Goal: Task Accomplishment & Management: Use online tool/utility

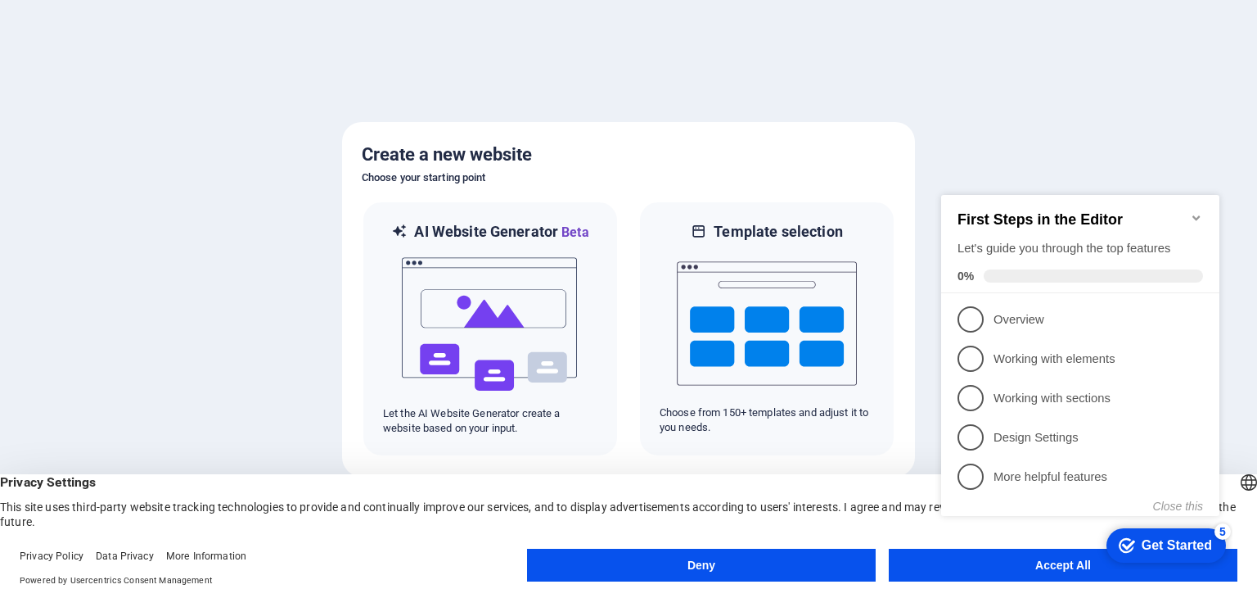
click div "checkmark Get Started 5 First Steps in the Editor Let's guide you through the t…"
click at [1043, 570] on appcues-checklist "Contextual help checklist present on screen" at bounding box center [1084, 375] width 298 height 395
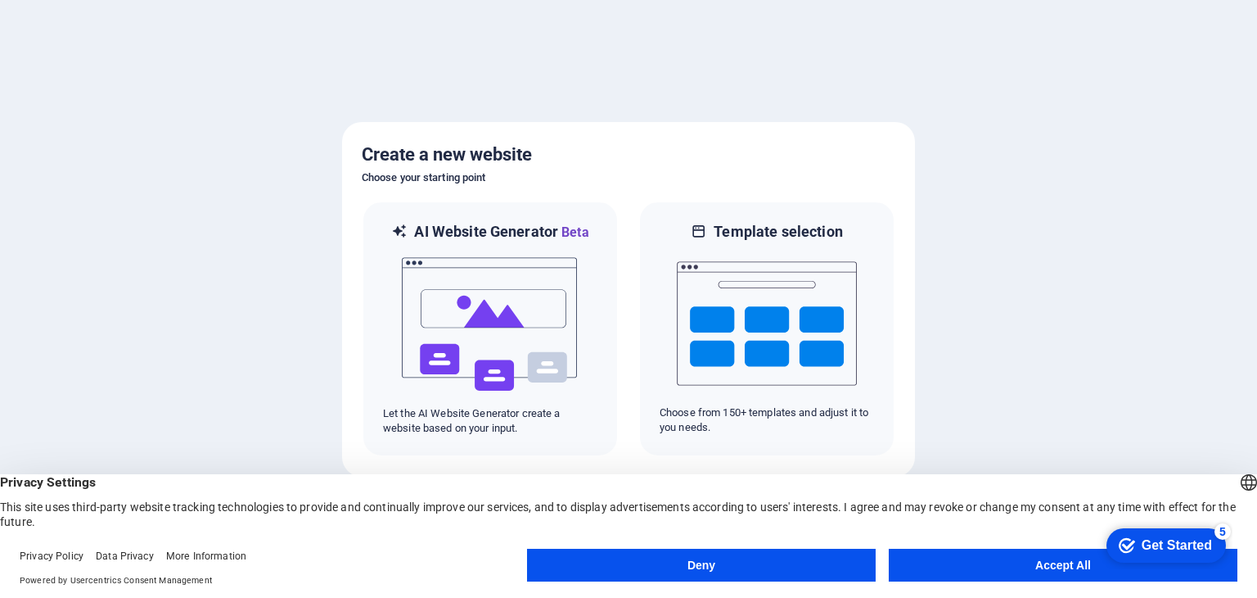
click at [1058, 571] on button "Accept All" at bounding box center [1063, 564] width 349 height 33
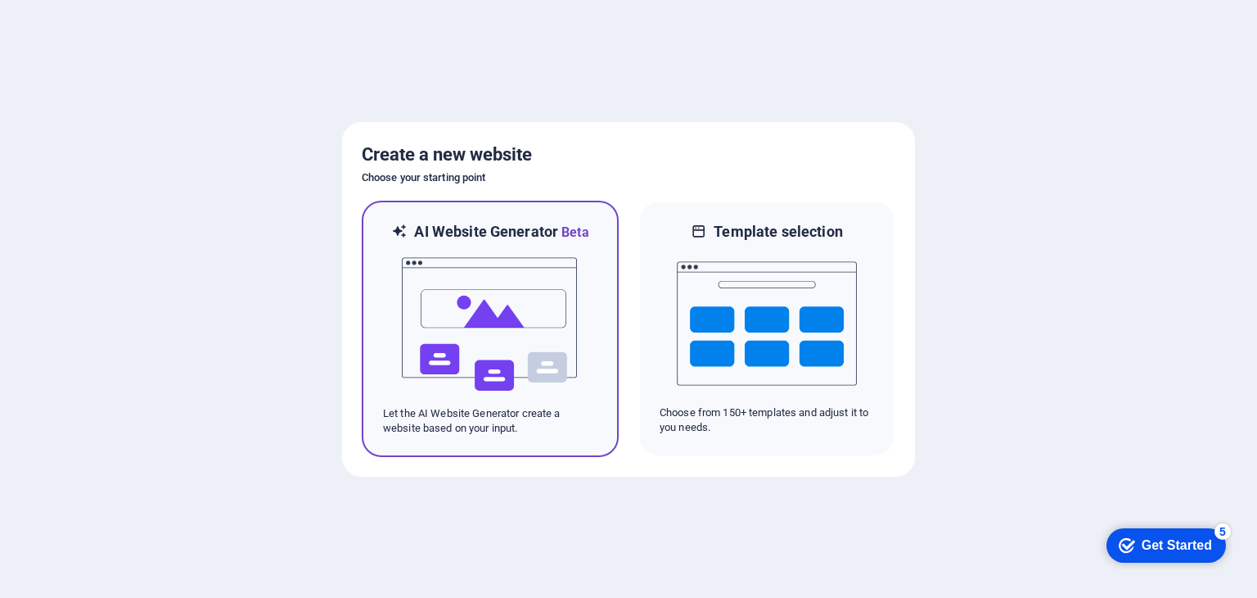
click at [500, 304] on img at bounding box center [490, 324] width 180 height 164
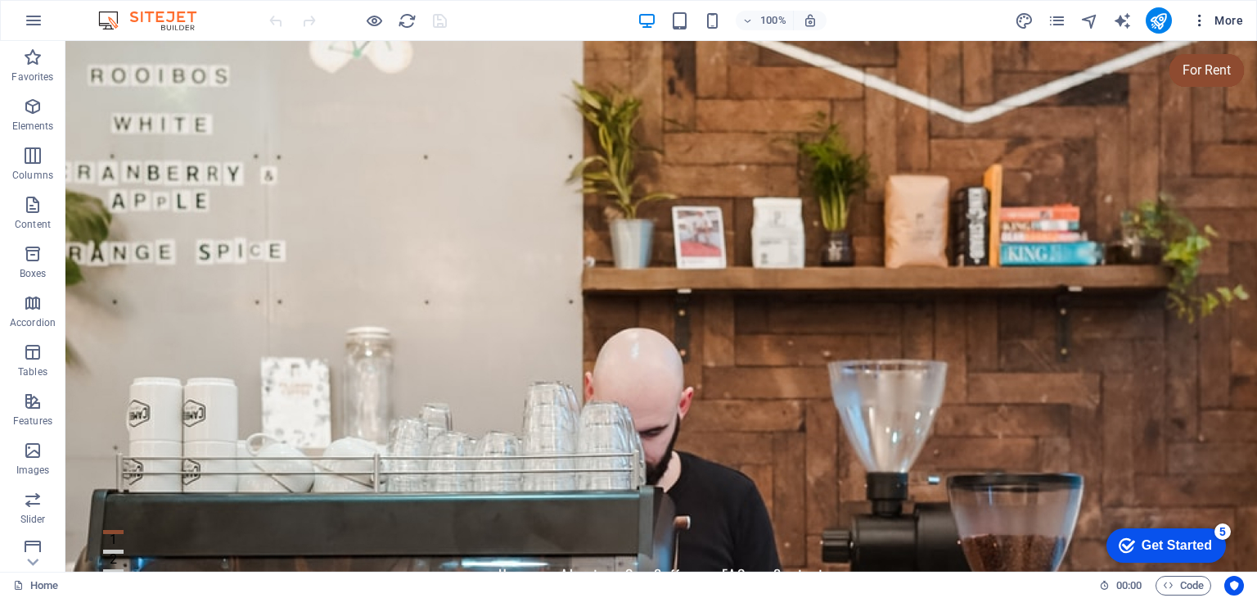
click at [1229, 12] on span "More" at bounding box center [1218, 20] width 52 height 16
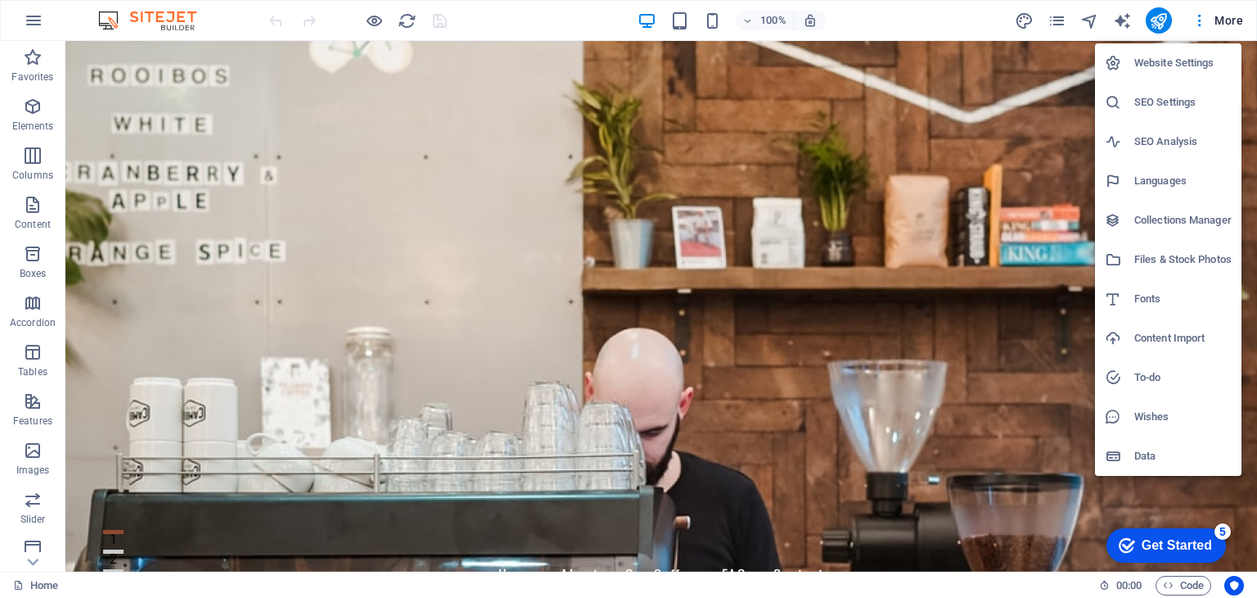
click at [967, 381] on div at bounding box center [628, 299] width 1257 height 598
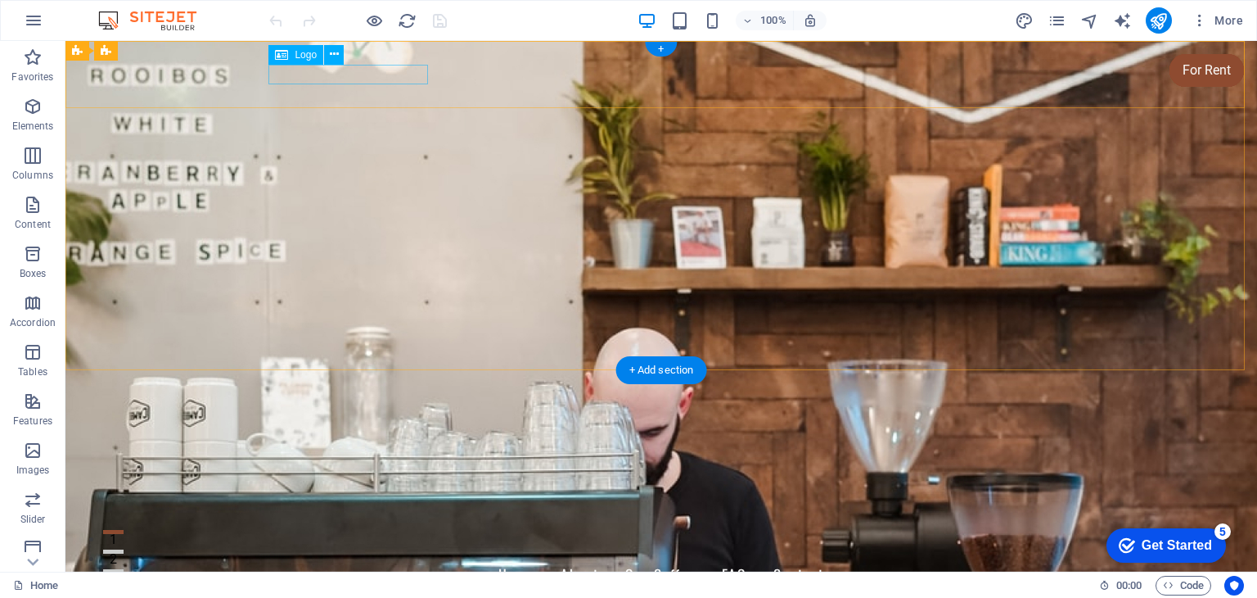
click at [360, 535] on div "[DOMAIN_NAME]" at bounding box center [661, 545] width 773 height 20
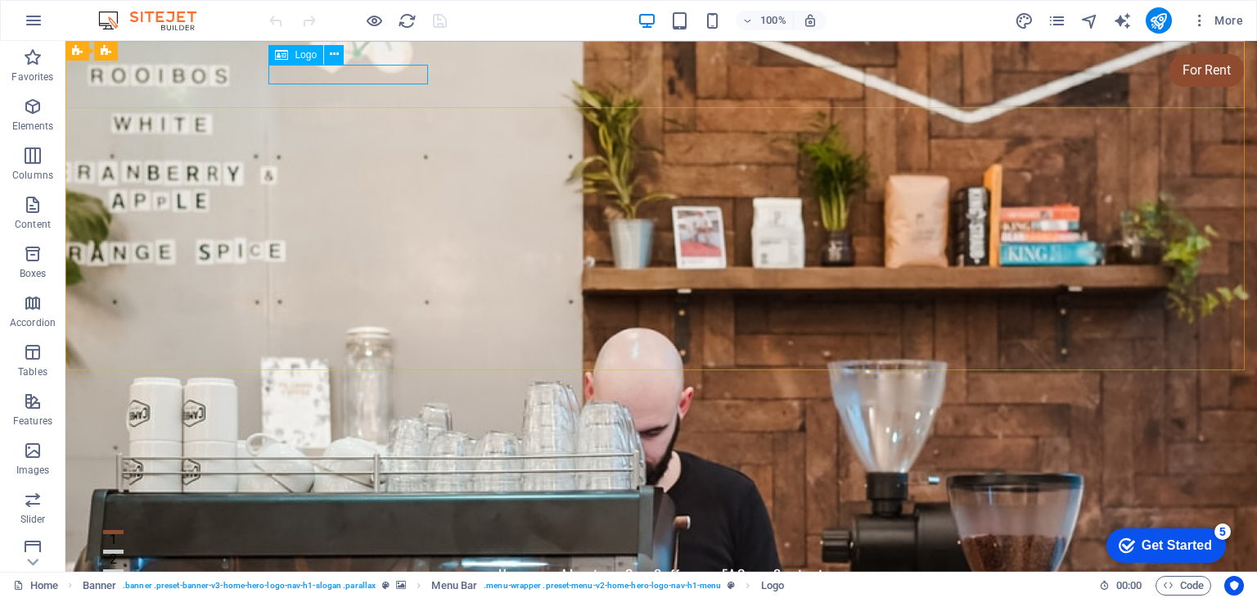
click at [292, 47] on div "Logo" at bounding box center [296, 55] width 55 height 20
click at [301, 60] on span "Logo" at bounding box center [306, 55] width 22 height 10
click at [323, 535] on div "[DOMAIN_NAME]" at bounding box center [661, 545] width 773 height 20
select select "px"
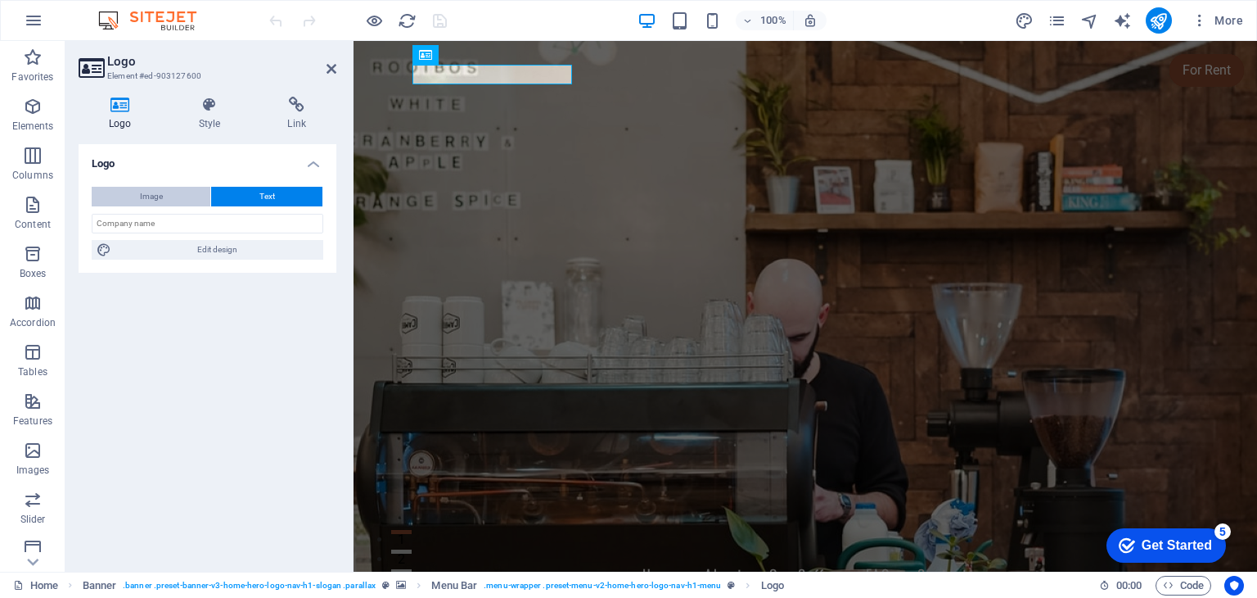
click at [142, 196] on span "Image" at bounding box center [151, 197] width 23 height 20
select select "DISABLED_OPTION_VALUE"
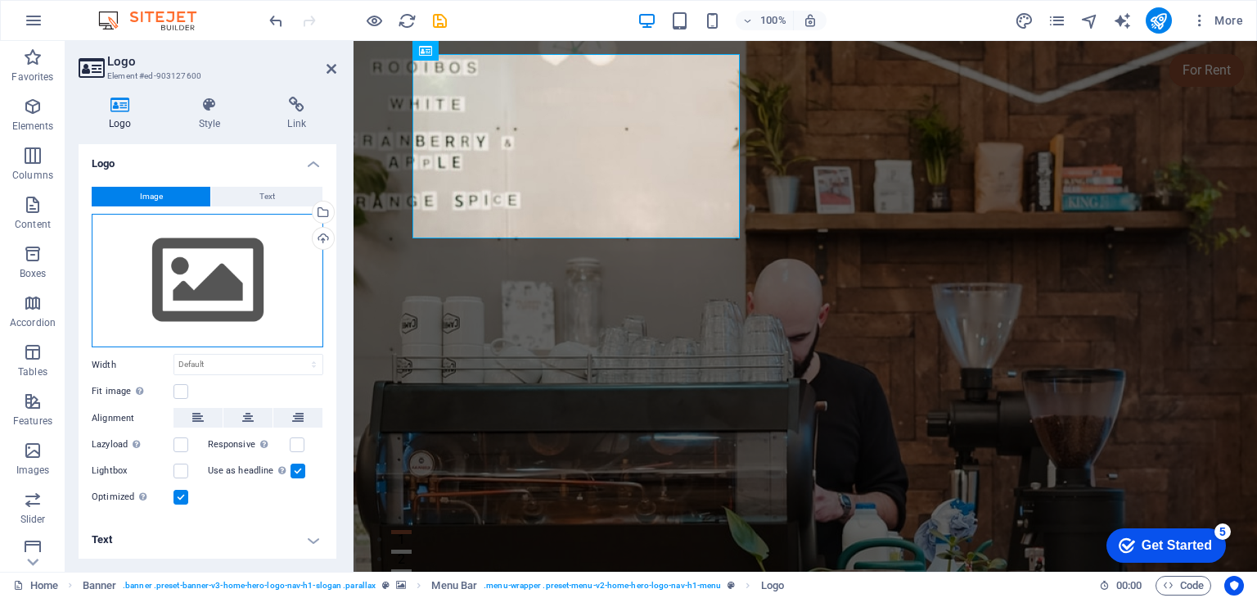
click at [193, 279] on div "Drag files here, click to choose files or select files from Files or our free s…" at bounding box center [208, 281] width 232 height 134
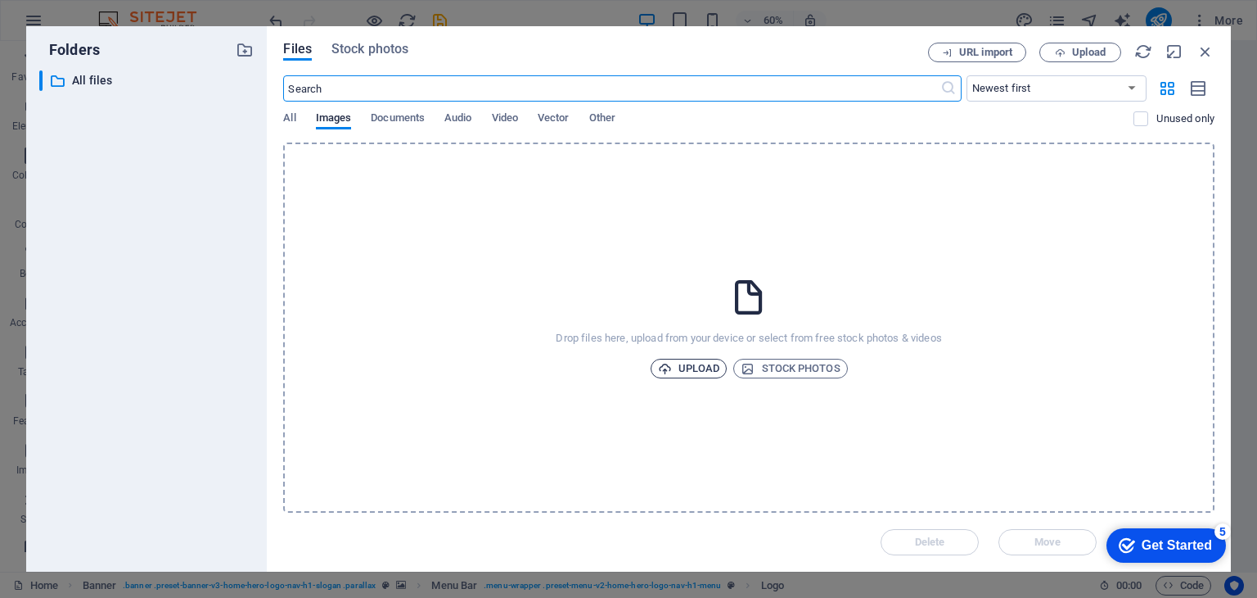
click at [697, 369] on span "Upload" at bounding box center [689, 369] width 62 height 20
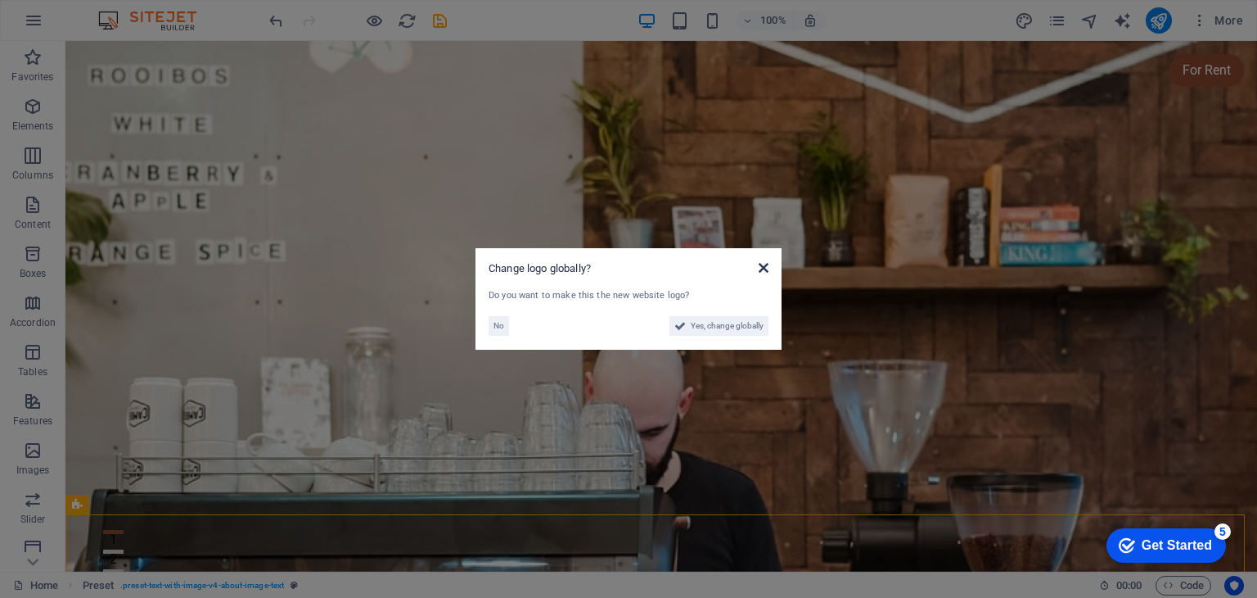
click at [760, 264] on icon at bounding box center [764, 267] width 10 height 13
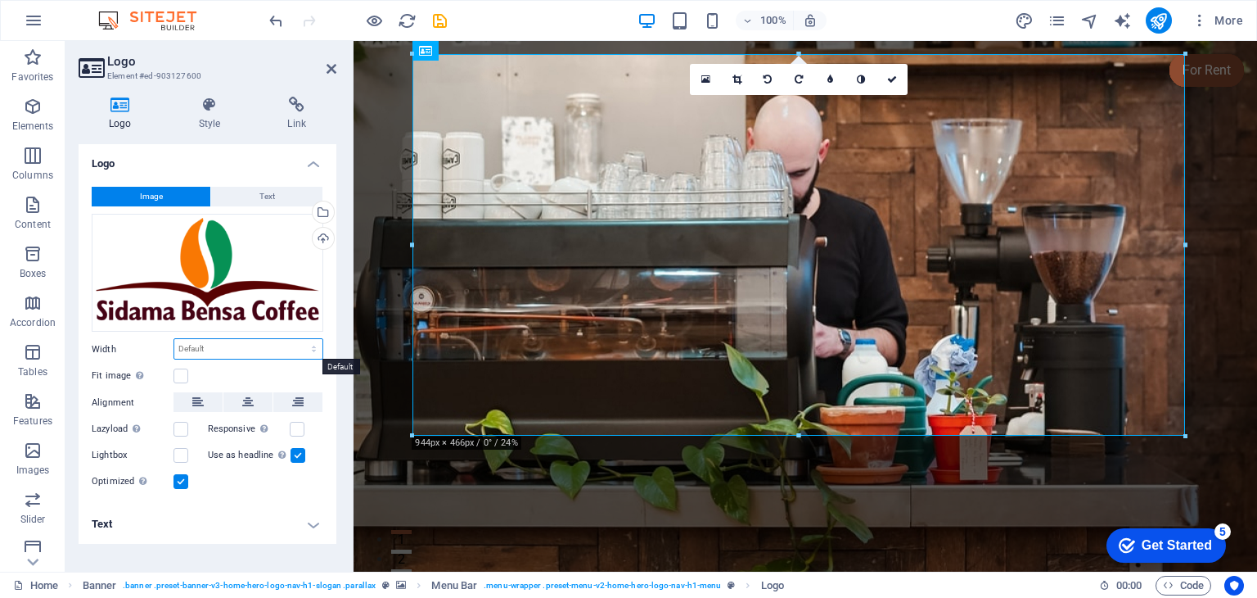
click at [244, 341] on select "Default auto px rem % em vh vw" at bounding box center [248, 349] width 148 height 20
click at [297, 430] on label at bounding box center [297, 429] width 15 height 15
click at [0, 0] on input "Responsive Automatically load retina image and smartphone optimized sizes." at bounding box center [0, 0] width 0 height 0
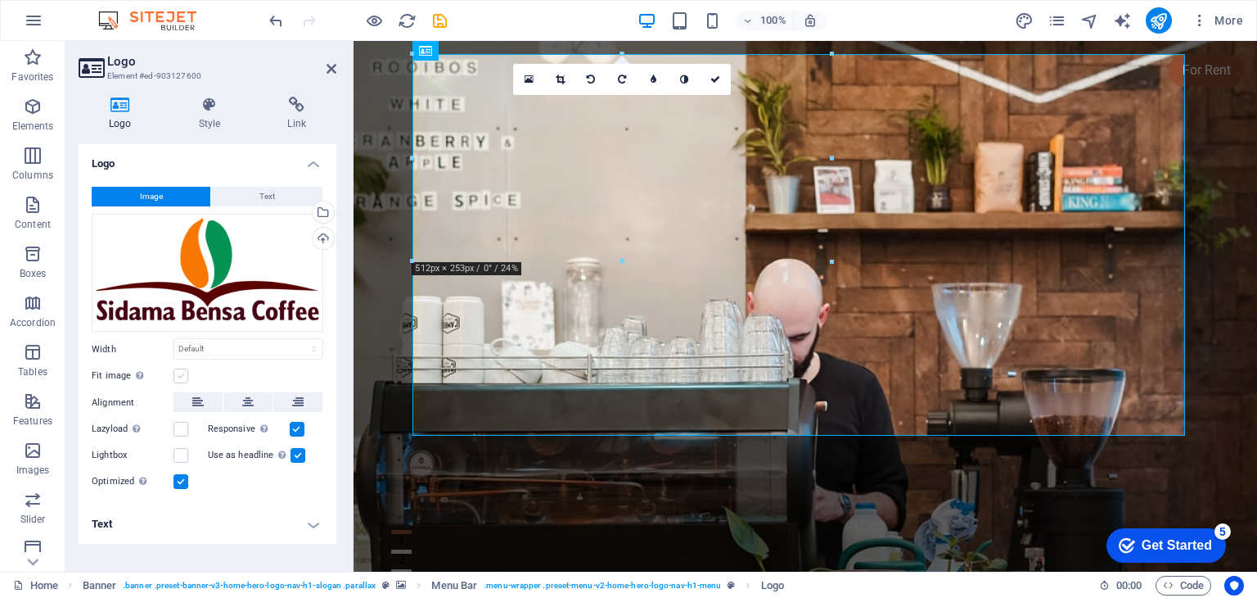
click at [183, 373] on label at bounding box center [181, 375] width 15 height 15
click at [0, 0] on input "Fit image Automatically fit image to a fixed width and height" at bounding box center [0, 0] width 0 height 0
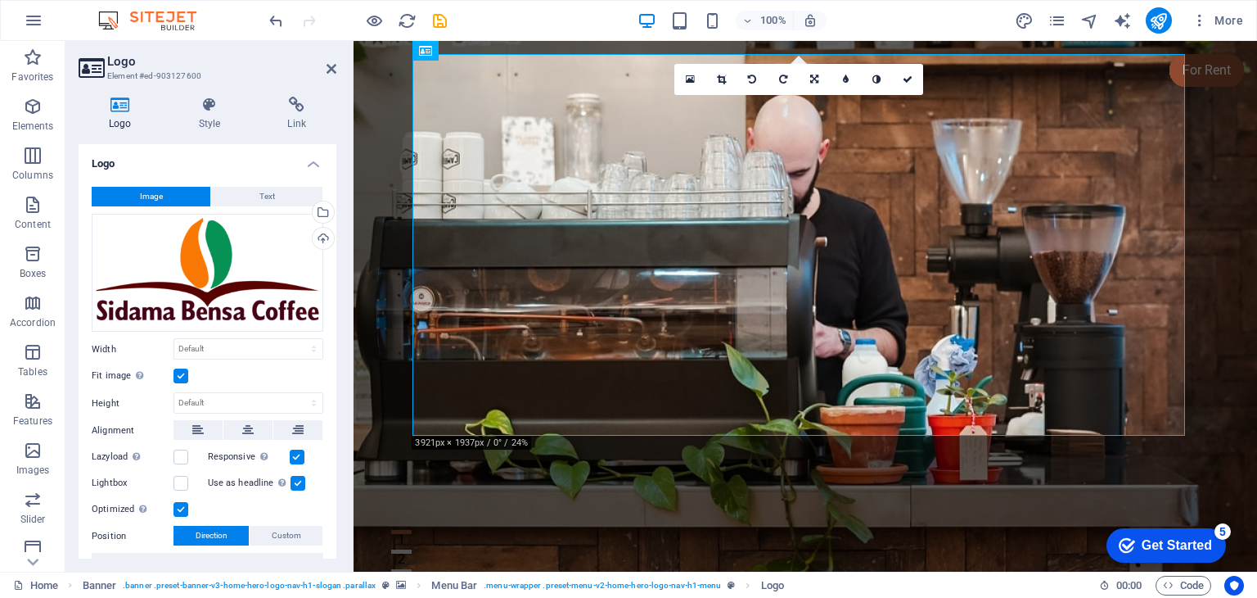
click at [183, 373] on label at bounding box center [181, 375] width 15 height 15
click at [0, 0] on input "Fit image Automatically fit image to a fixed width and height" at bounding box center [0, 0] width 0 height 0
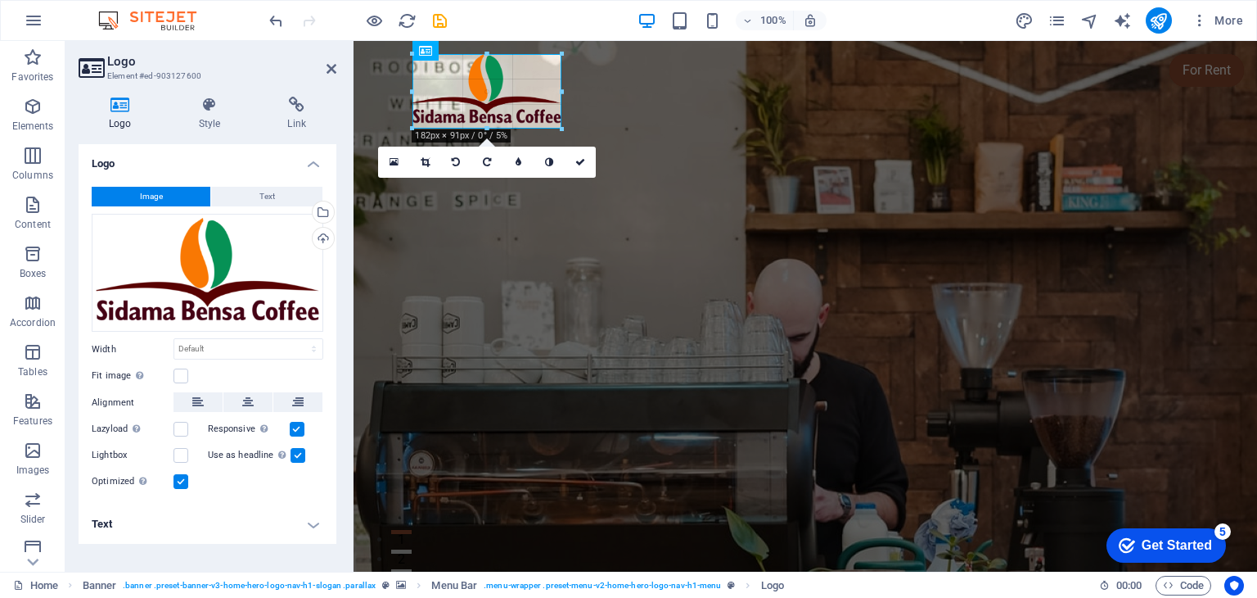
drag, startPoint x: 1186, startPoint y: 435, endPoint x: 558, endPoint y: 74, distance: 723.9
type input "181"
select select "px"
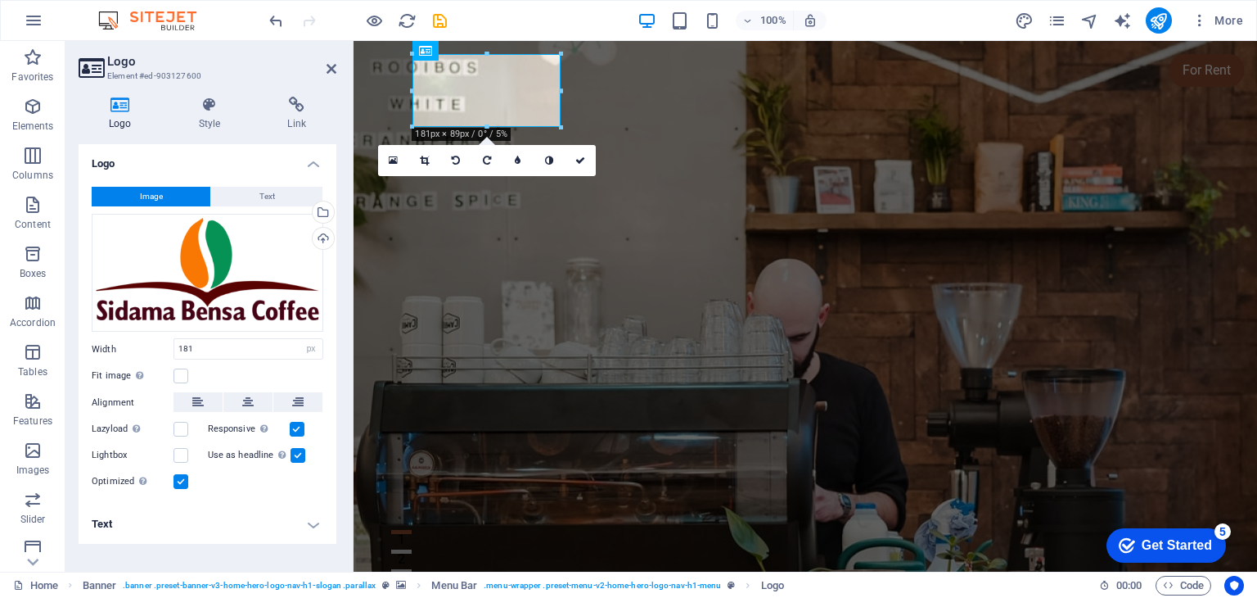
click at [899, 361] on figure at bounding box center [806, 306] width 904 height 530
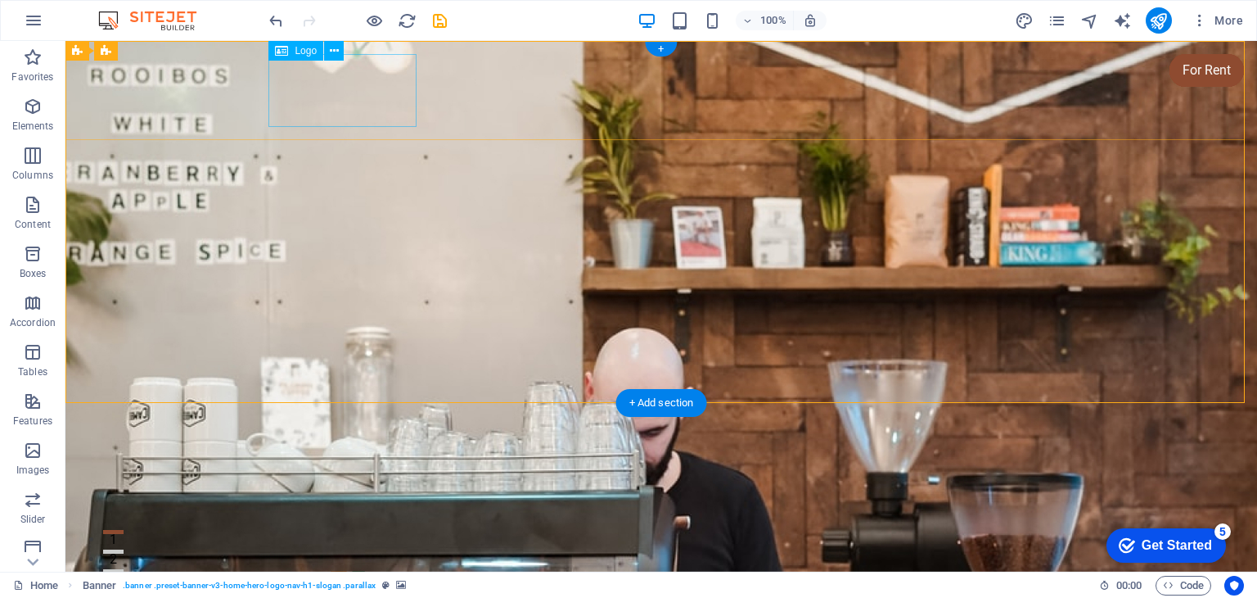
click at [336, 543] on div at bounding box center [661, 579] width 773 height 73
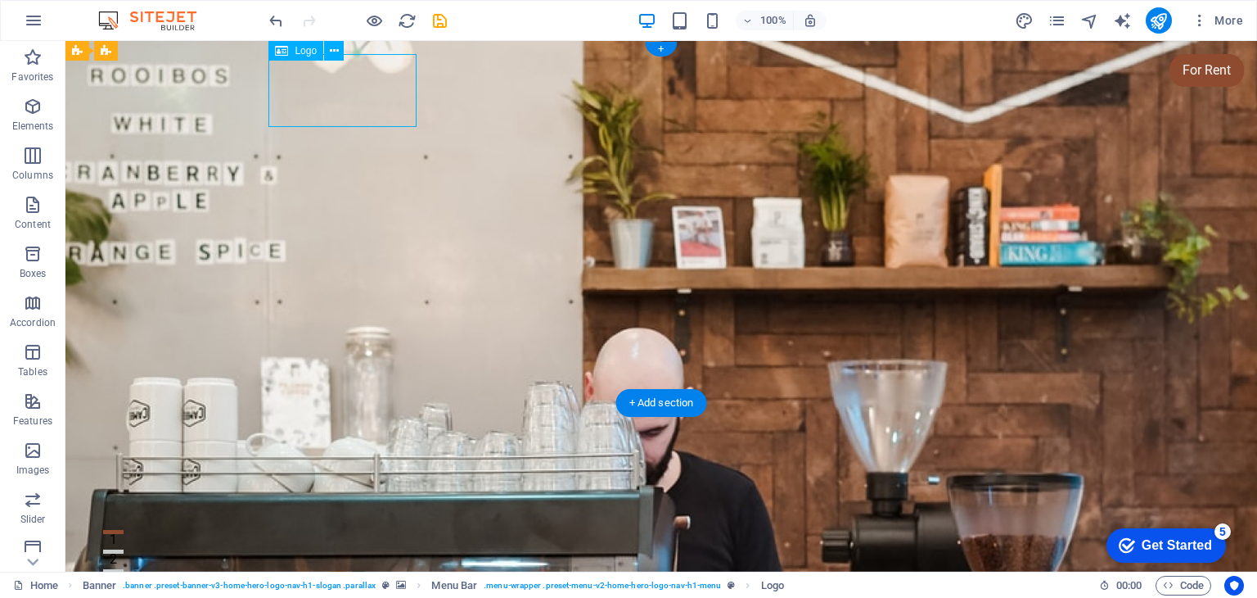
drag, startPoint x: 364, startPoint y: 81, endPoint x: 412, endPoint y: 79, distance: 47.5
click at [412, 543] on div at bounding box center [661, 579] width 773 height 73
click at [706, 362] on figure at bounding box center [661, 306] width 1192 height 530
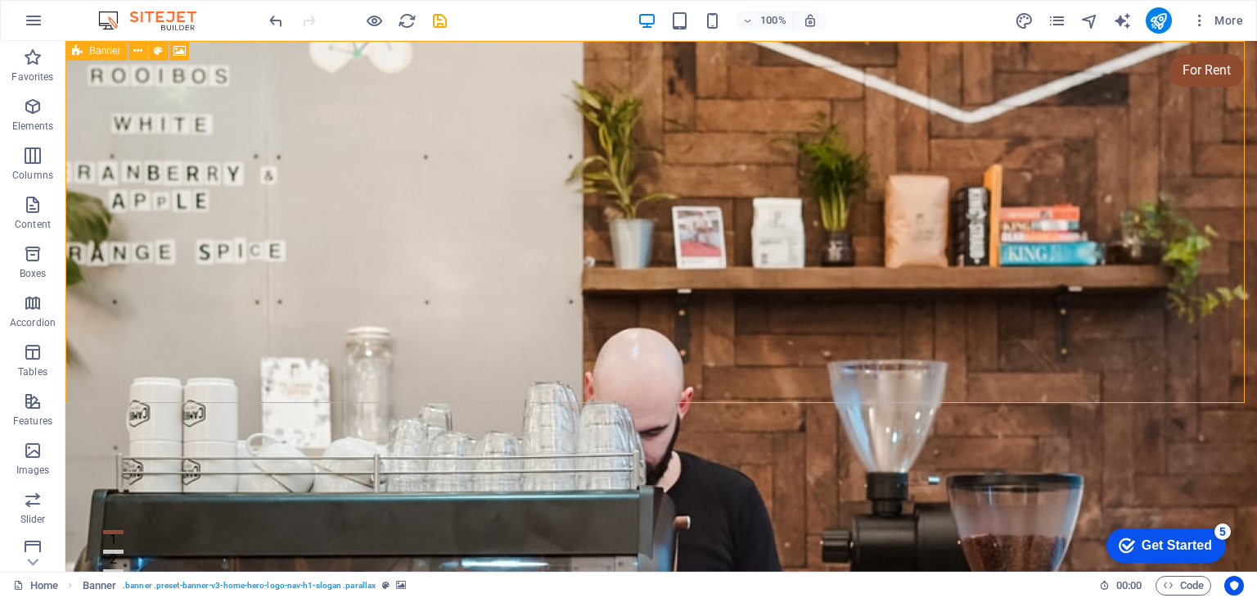
click at [114, 56] on div "Banner" at bounding box center [96, 51] width 62 height 20
click at [180, 50] on icon at bounding box center [180, 51] width 12 height 17
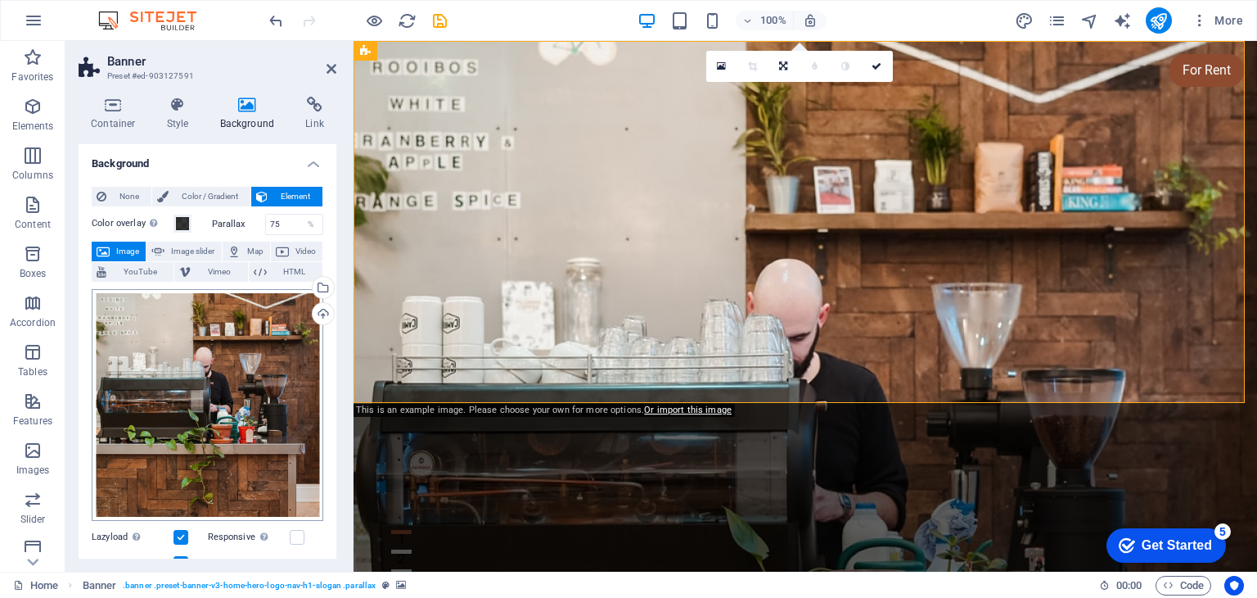
scroll to position [82, 0]
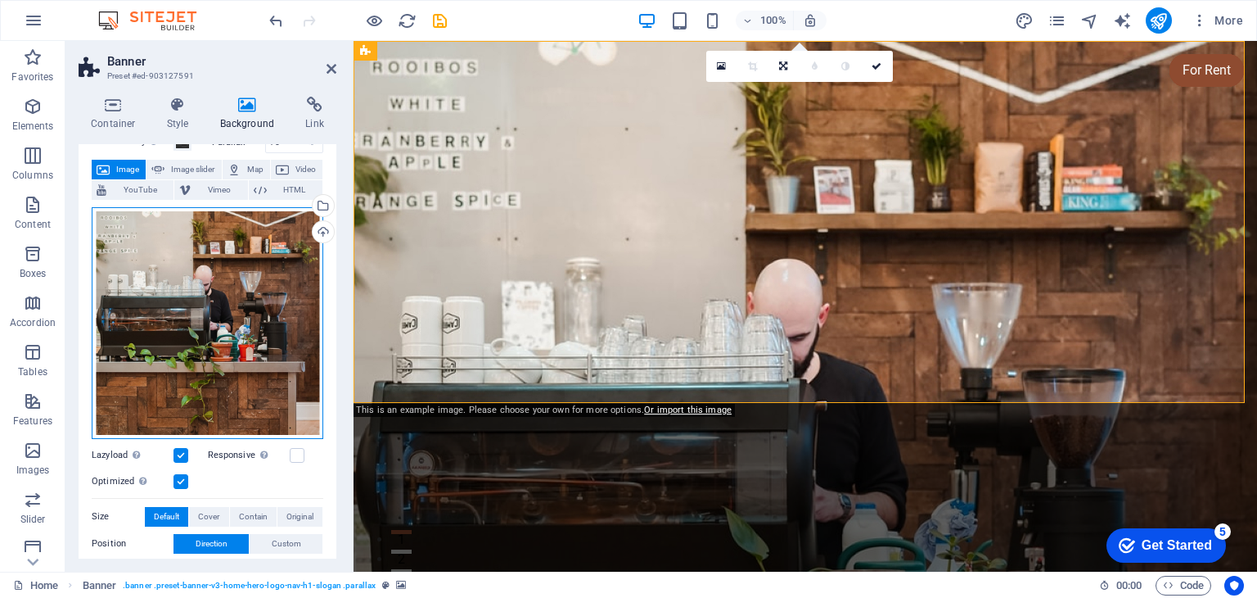
click at [219, 381] on div "Drag files here, click to choose files or select files from Files or our free s…" at bounding box center [208, 323] width 232 height 232
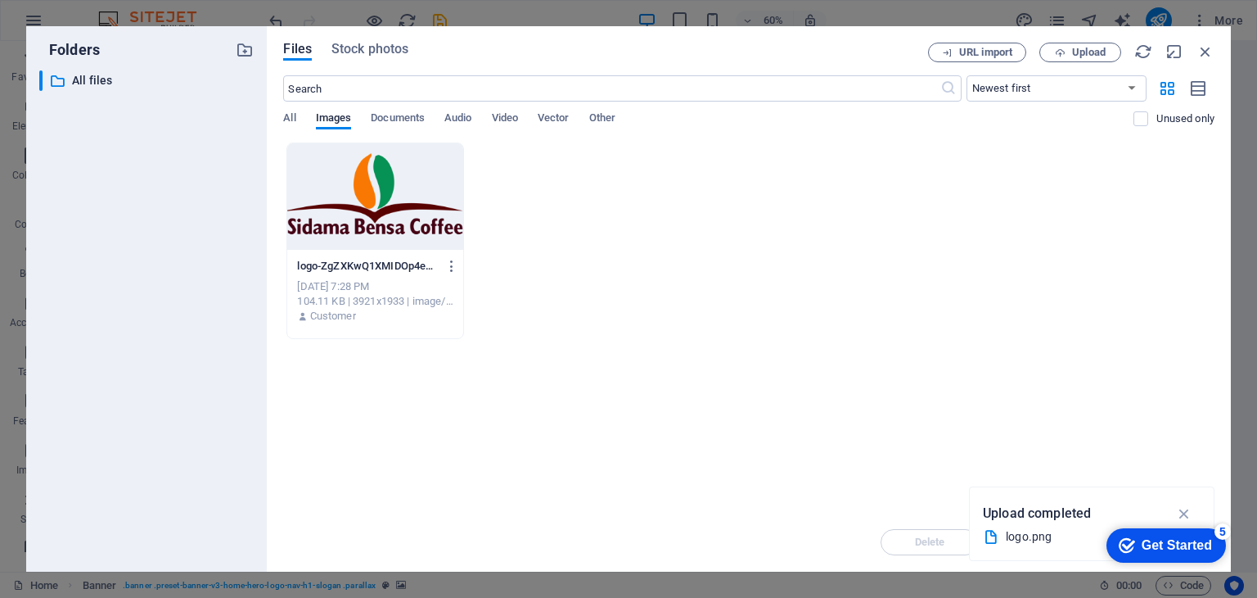
click at [1181, 513] on icon "button" at bounding box center [1185, 513] width 19 height 18
click at [676, 300] on div "logo-ZgZXKwQ1XMIDOp4eX6KuXA.png logo-ZgZXKwQ1XMIDOp4eX6KuXA.png [DATE] 7:28 PM …" at bounding box center [749, 240] width 932 height 196
click at [240, 47] on icon "button" at bounding box center [245, 50] width 18 height 18
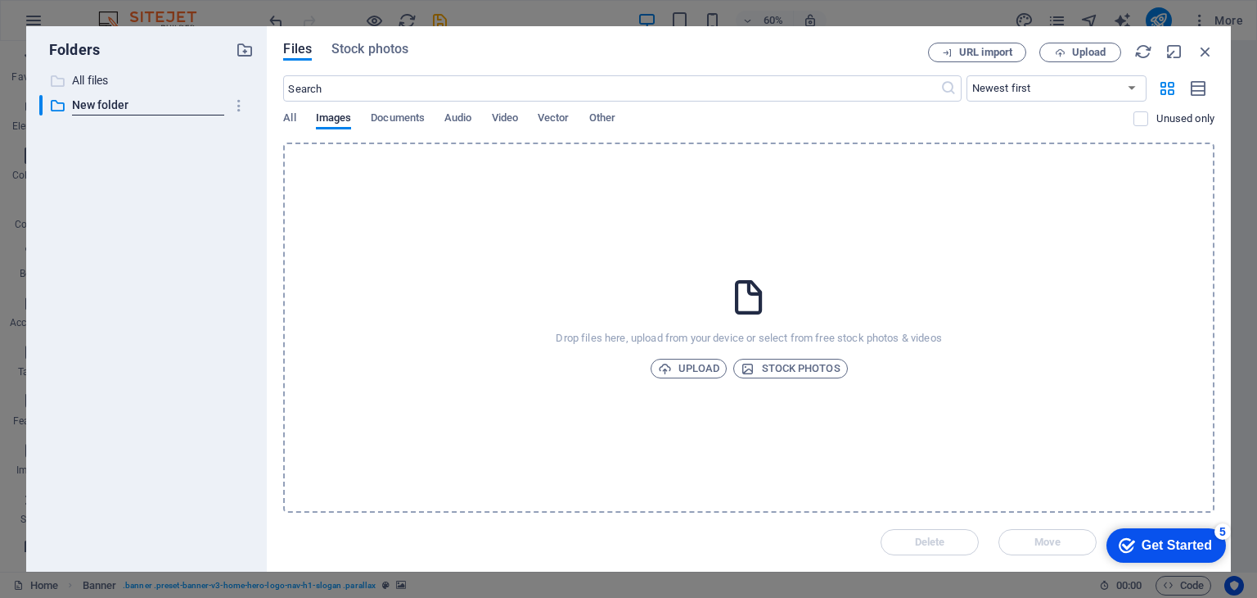
click at [90, 77] on p "All files" at bounding box center [148, 80] width 152 height 19
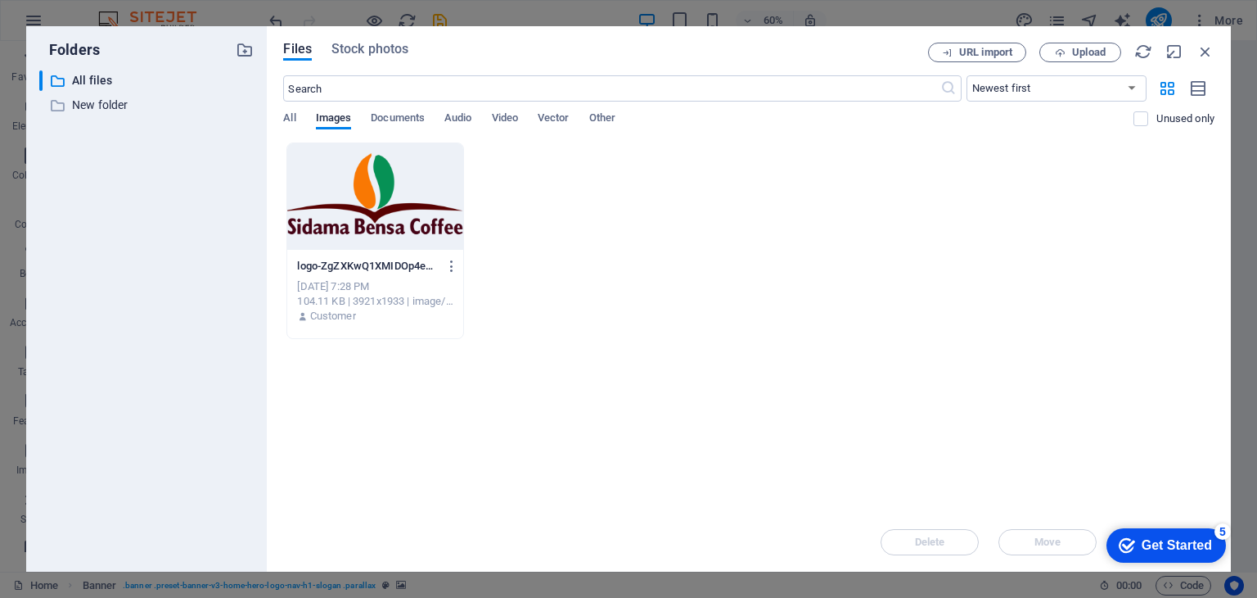
click at [686, 305] on div "logo-ZgZXKwQ1XMIDOp4eX6KuXA.png logo-ZgZXKwQ1XMIDOp4eX6KuXA.png [DATE] 7:28 PM …" at bounding box center [749, 240] width 932 height 196
click at [1075, 50] on span "Upload" at bounding box center [1089, 52] width 34 height 10
click at [490, 411] on div "Drop files here to upload them instantly logo-ZgZXKwQ1XMIDOp4eX6KuXA.png logo-Z…" at bounding box center [749, 327] width 932 height 370
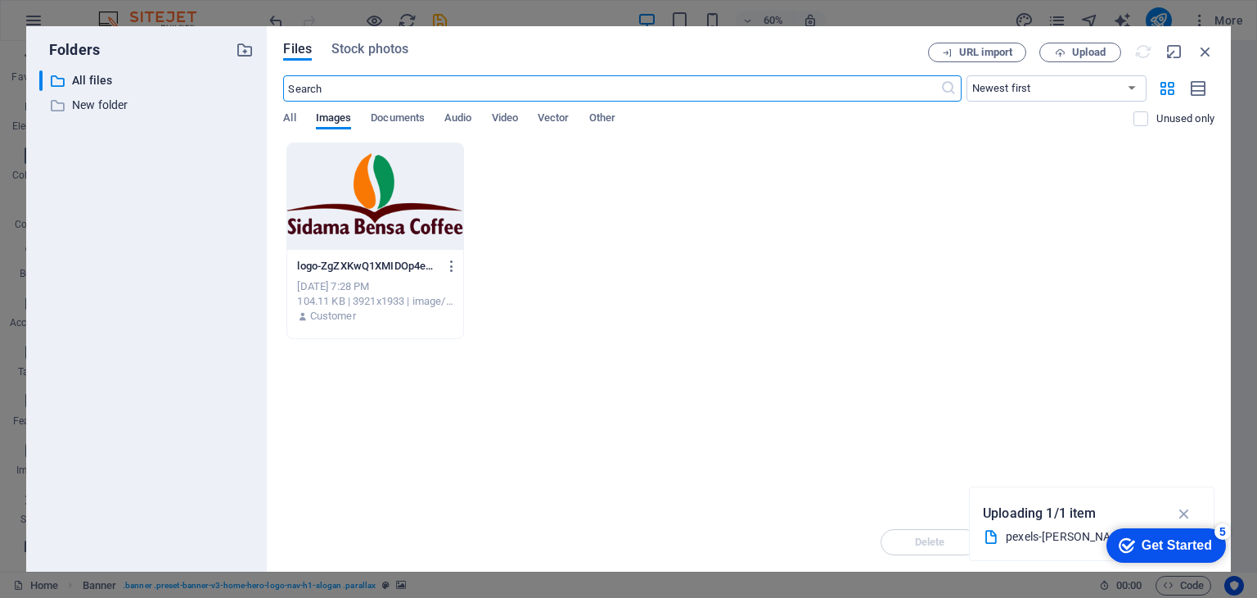
click at [539, 86] on input "text" at bounding box center [611, 88] width 657 height 26
click at [657, 83] on input "text" at bounding box center [611, 88] width 657 height 26
click at [602, 227] on div "logo-ZgZXKwQ1XMIDOp4eX6KuXA.png logo-ZgZXKwQ1XMIDOp4eX6KuXA.png [DATE] 7:28 PM …" at bounding box center [749, 240] width 932 height 196
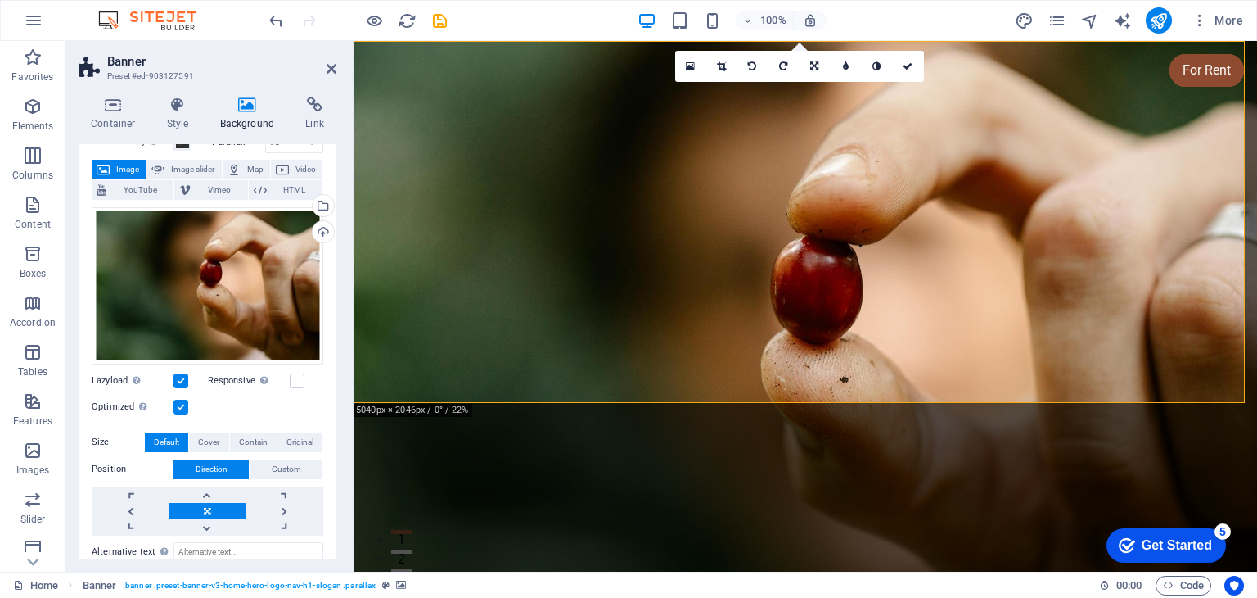
click at [1126, 373] on figure at bounding box center [806, 306] width 904 height 530
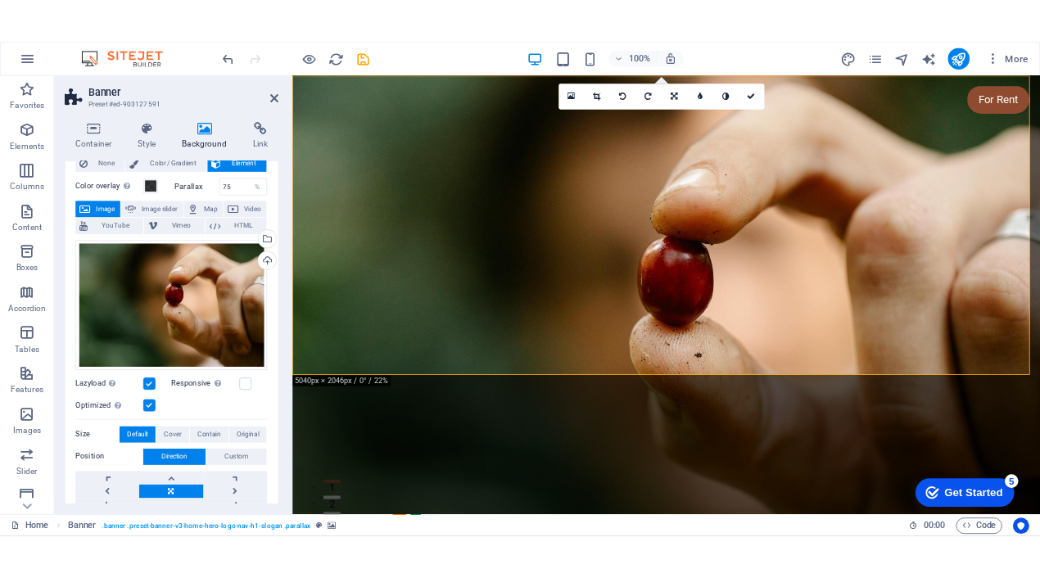
scroll to position [0, 0]
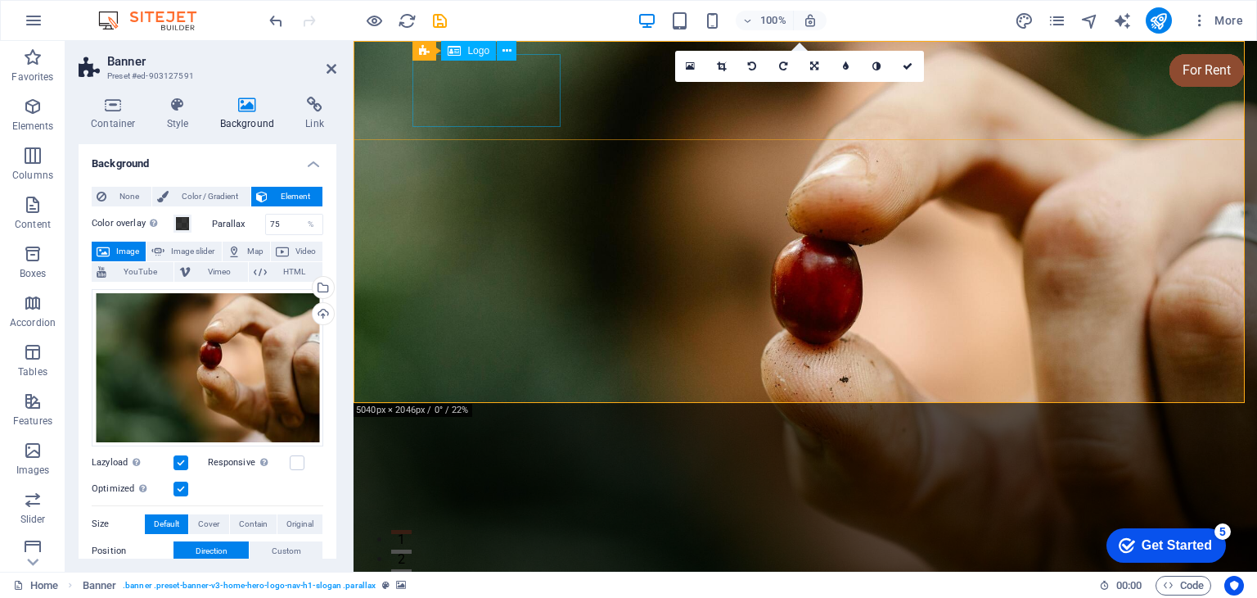
click at [513, 543] on div at bounding box center [805, 579] width 773 height 73
click at [471, 49] on span "Logo" at bounding box center [478, 51] width 22 height 10
click at [472, 51] on span "Logo" at bounding box center [478, 51] width 22 height 10
select select "px"
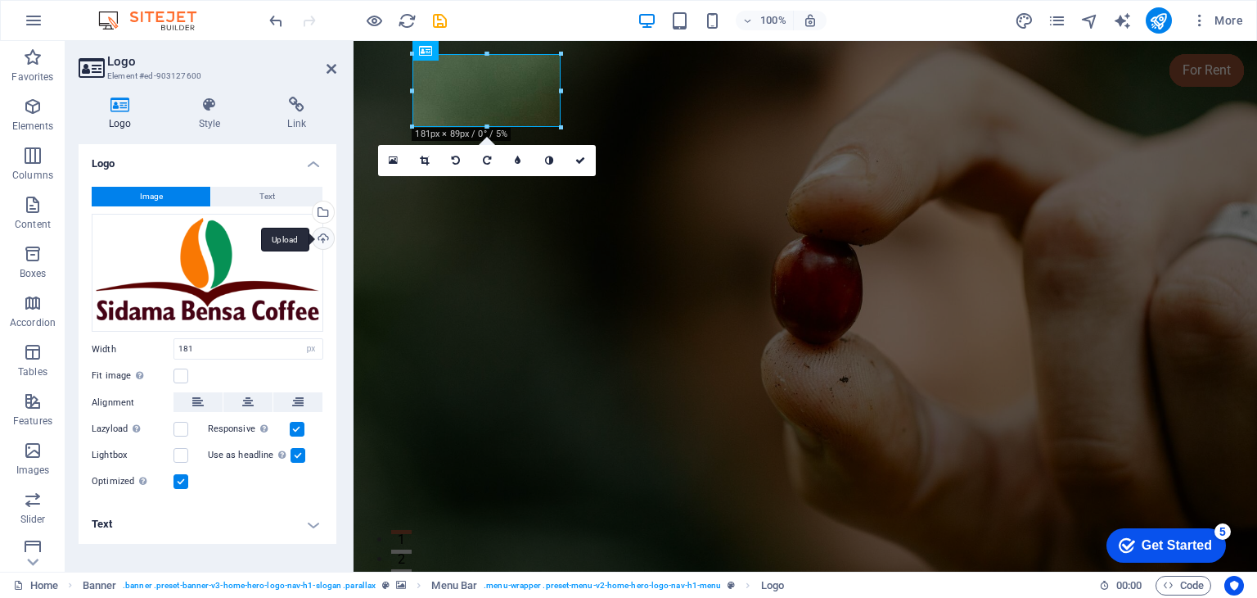
click at [327, 241] on div "Upload" at bounding box center [321, 240] width 25 height 25
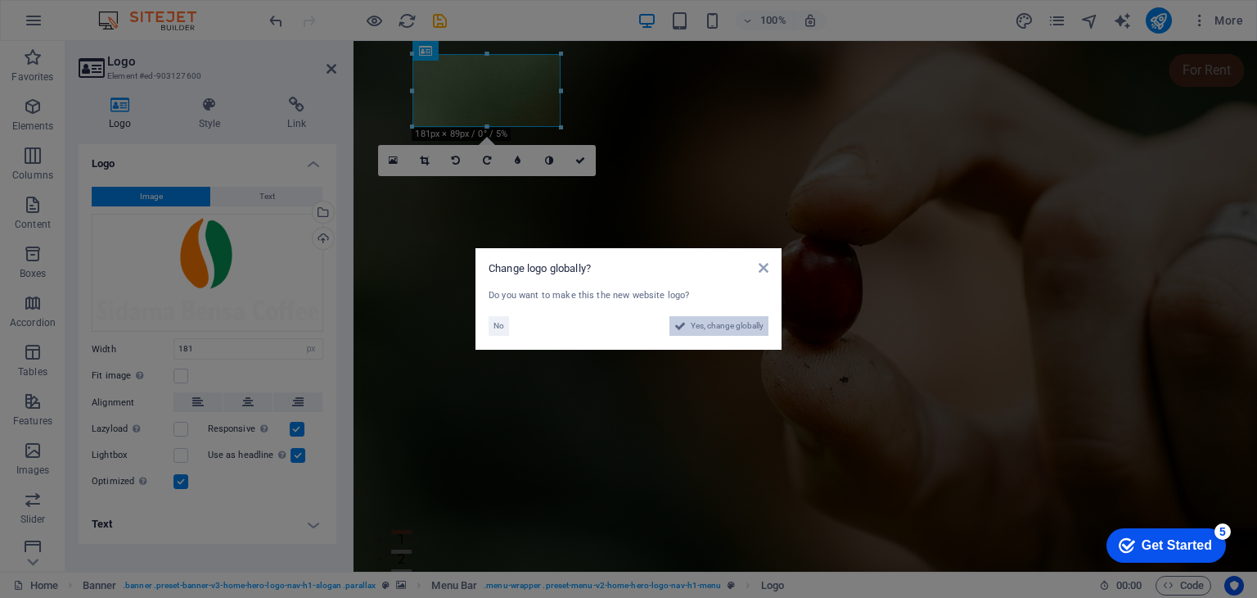
click at [745, 328] on span "Yes, change globally" at bounding box center [727, 326] width 73 height 20
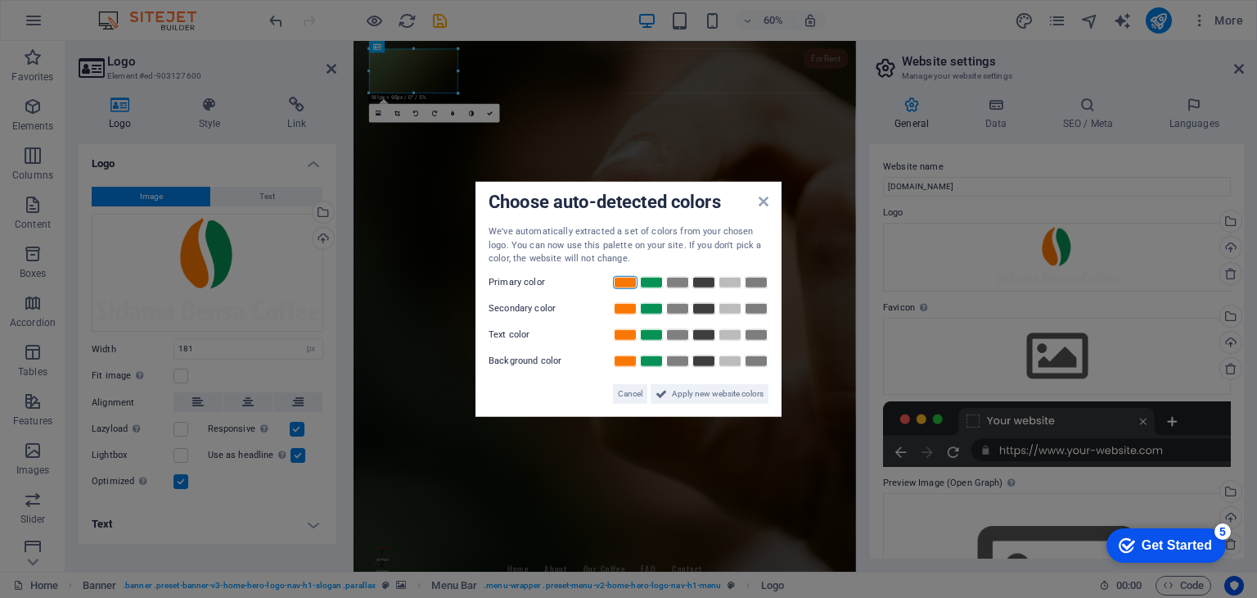
click at [621, 282] on link at bounding box center [625, 281] width 25 height 13
click at [647, 306] on link at bounding box center [651, 307] width 25 height 13
click at [711, 333] on link at bounding box center [704, 333] width 25 height 13
click at [734, 360] on link at bounding box center [730, 360] width 25 height 13
click at [722, 394] on span "Apply new website colors" at bounding box center [718, 393] width 92 height 20
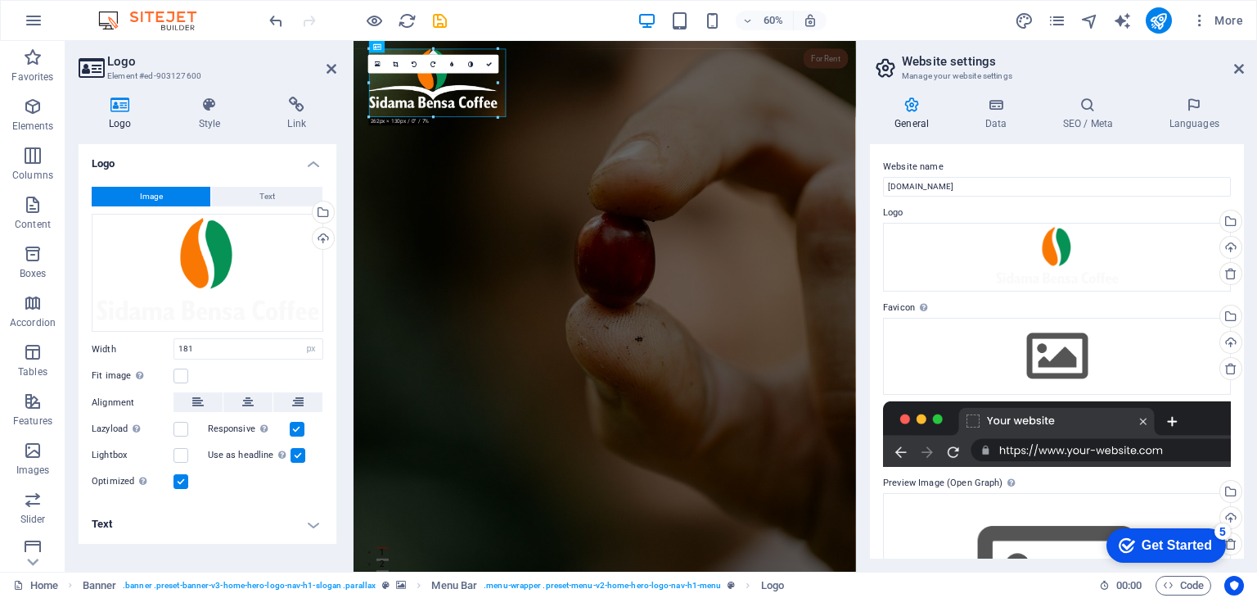
drag, startPoint x: 458, startPoint y: 96, endPoint x: 309, endPoint y: 97, distance: 149.8
type input "279"
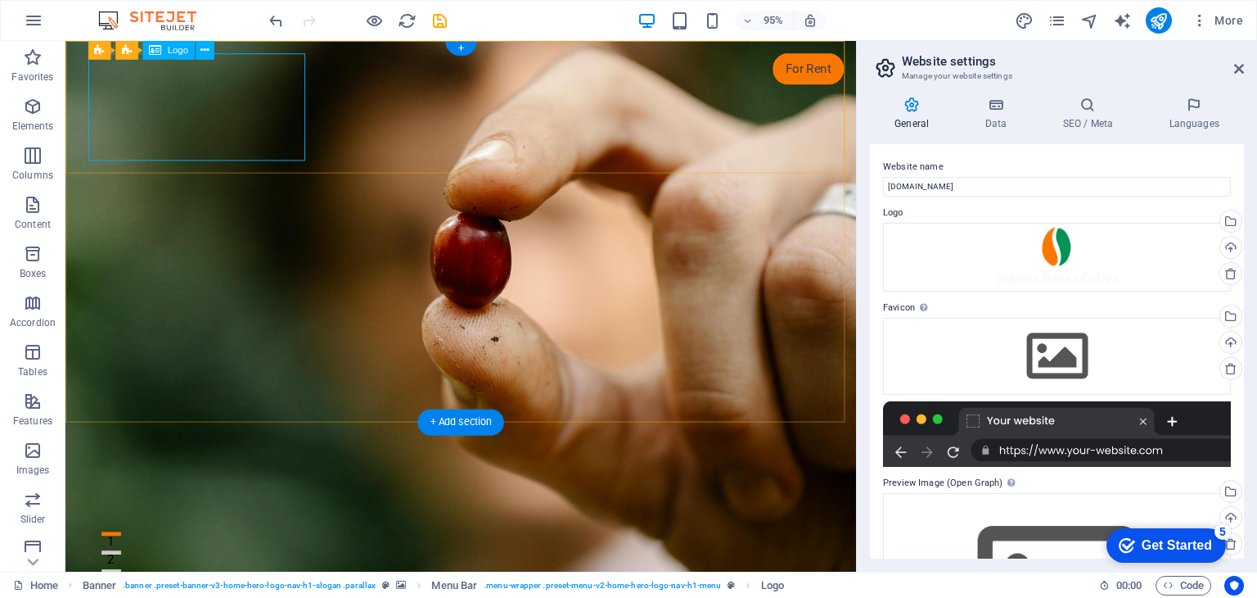
select select "px"
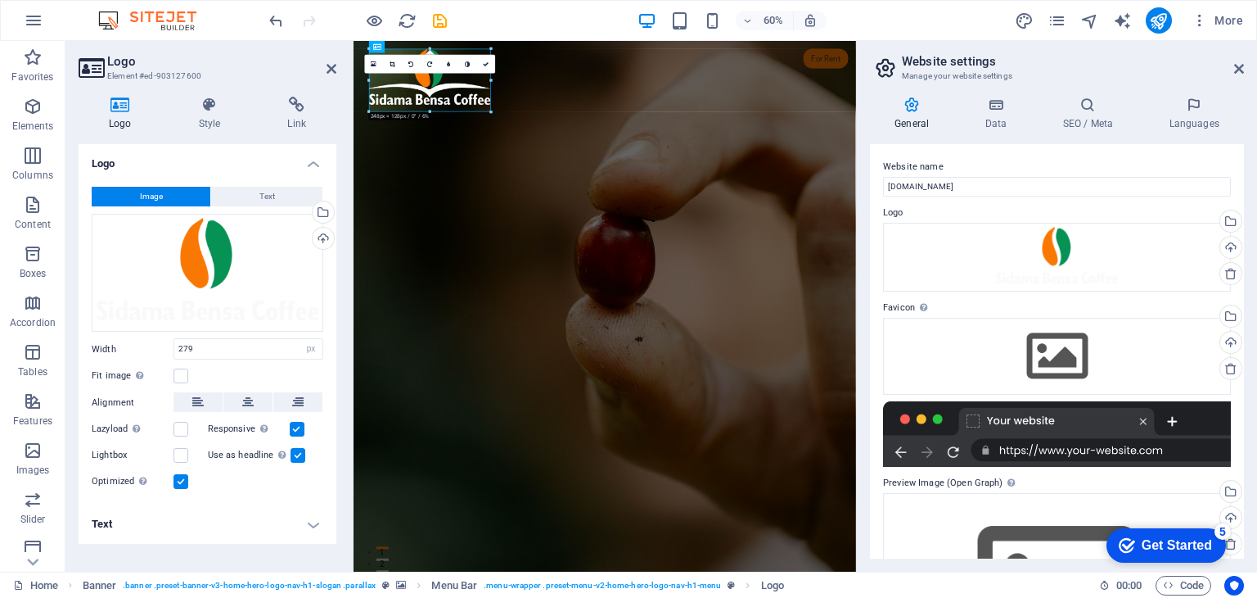
drag, startPoint x: 508, startPoint y: 117, endPoint x: 477, endPoint y: 93, distance: 39.0
drag, startPoint x: 846, startPoint y: 120, endPoint x: 617, endPoint y: 103, distance: 229.0
drag, startPoint x: 491, startPoint y: 81, endPoint x: 483, endPoint y: 75, distance: 10.0
type input "237"
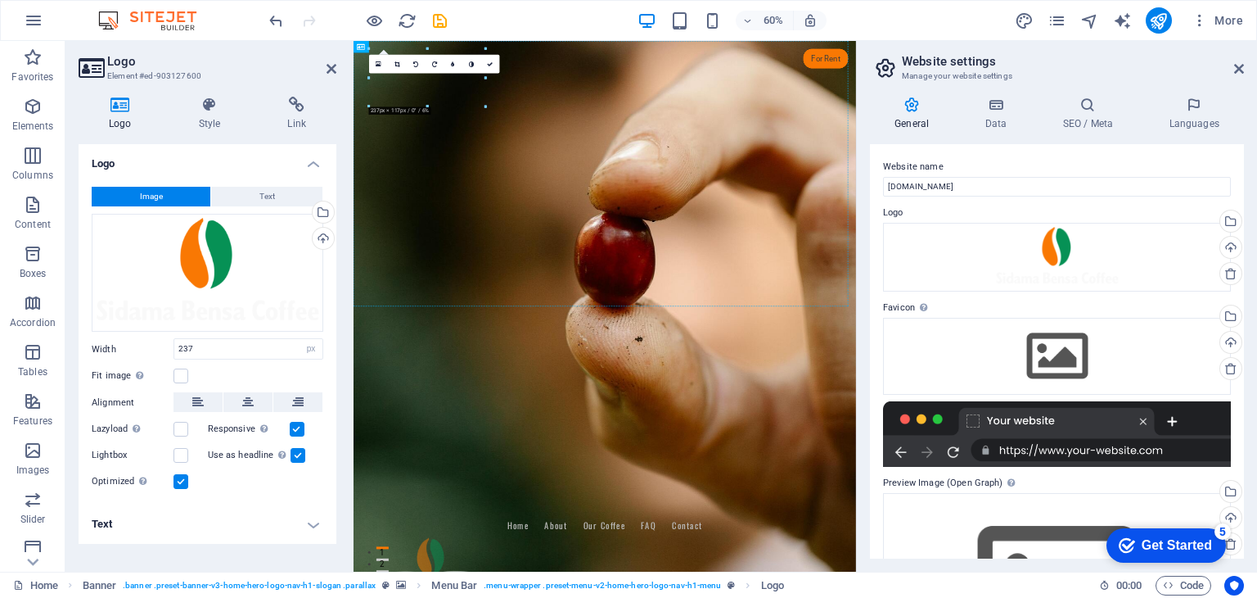
drag, startPoint x: 493, startPoint y: 119, endPoint x: 617, endPoint y: 112, distance: 124.6
click at [928, 440] on figure at bounding box center [772, 483] width 837 height 884
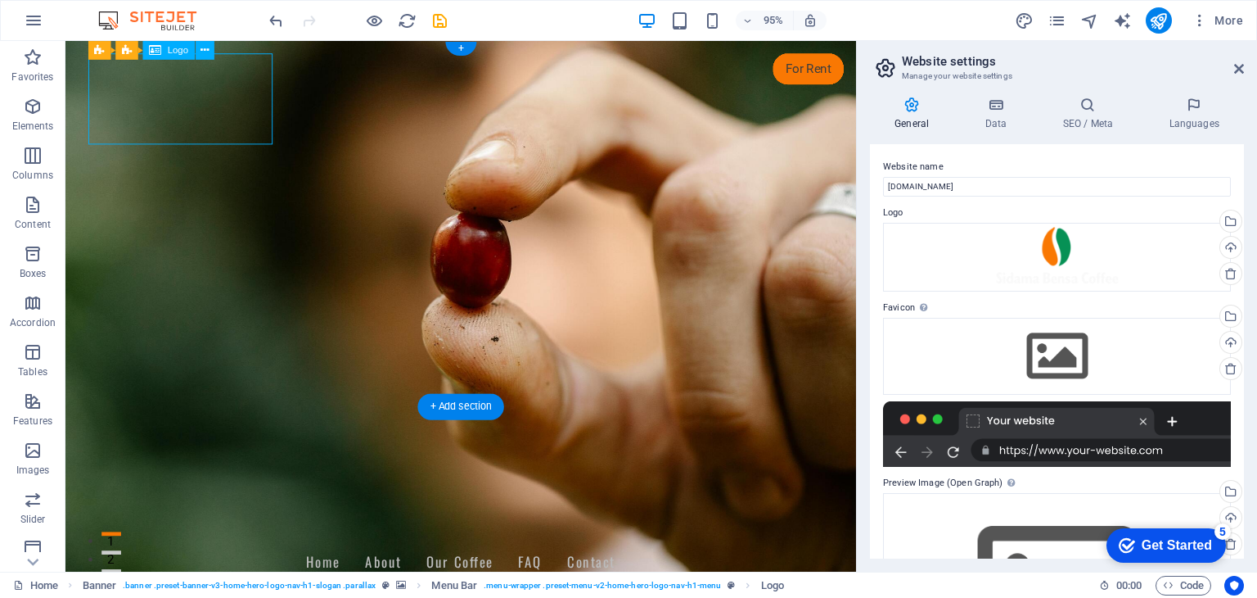
select select "px"
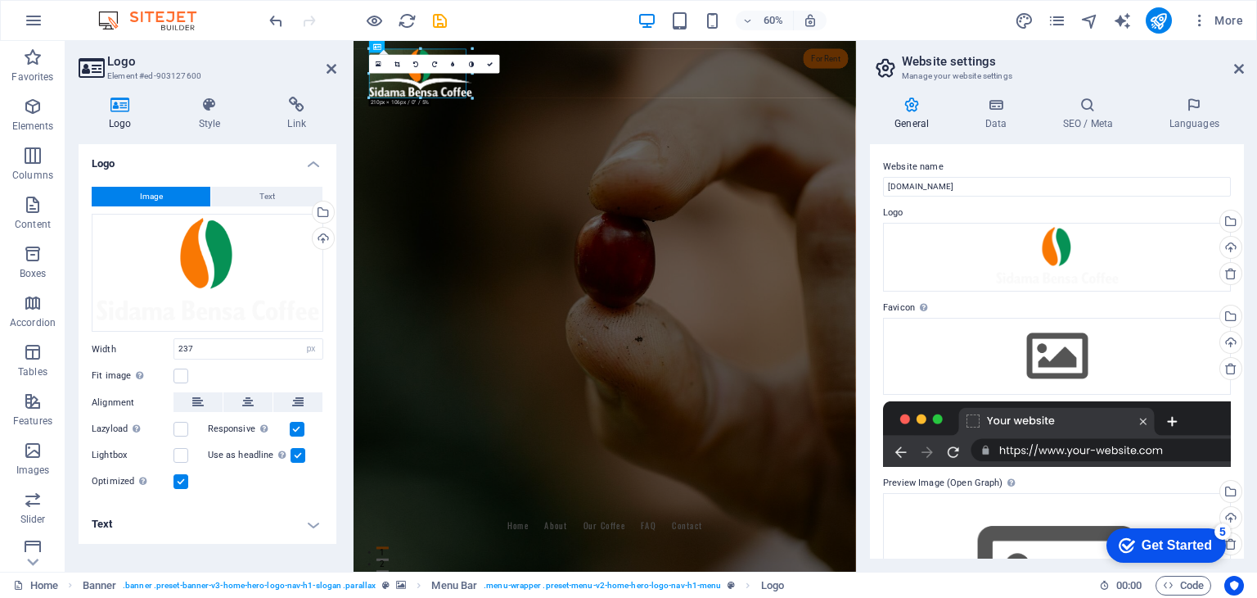
drag, startPoint x: 485, startPoint y: 106, endPoint x: 454, endPoint y: 79, distance: 41.3
type input "198"
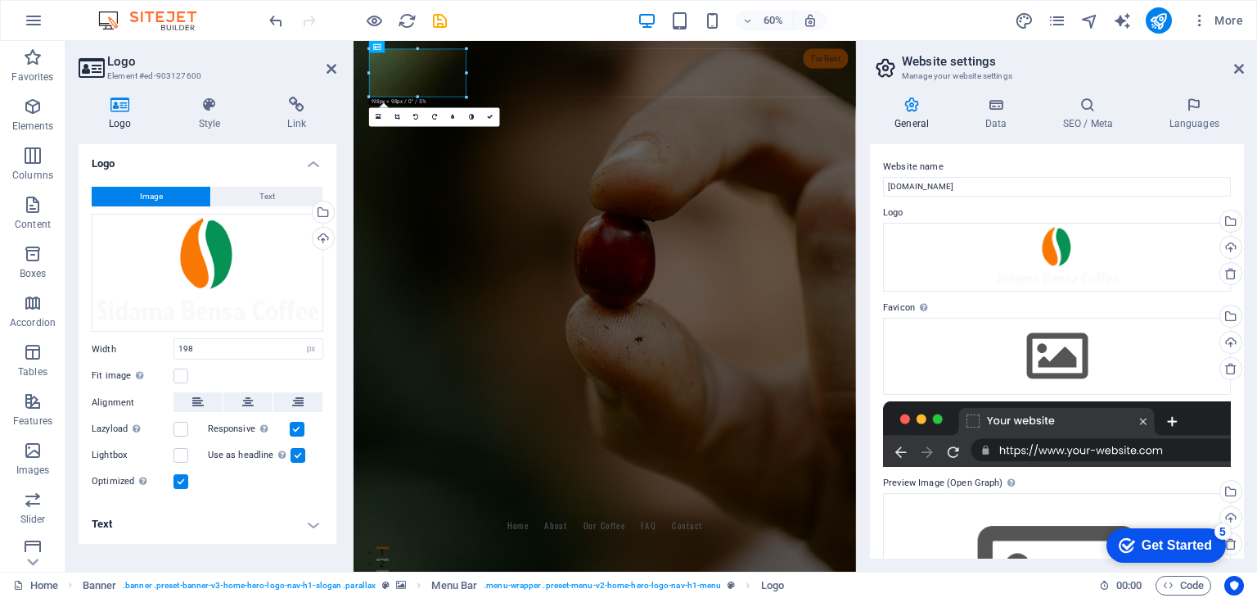
click at [1018, 414] on div at bounding box center [1057, 433] width 348 height 65
click at [1074, 344] on div "Drag files here, click to choose files or select files from Files or our free s…" at bounding box center [1057, 356] width 348 height 77
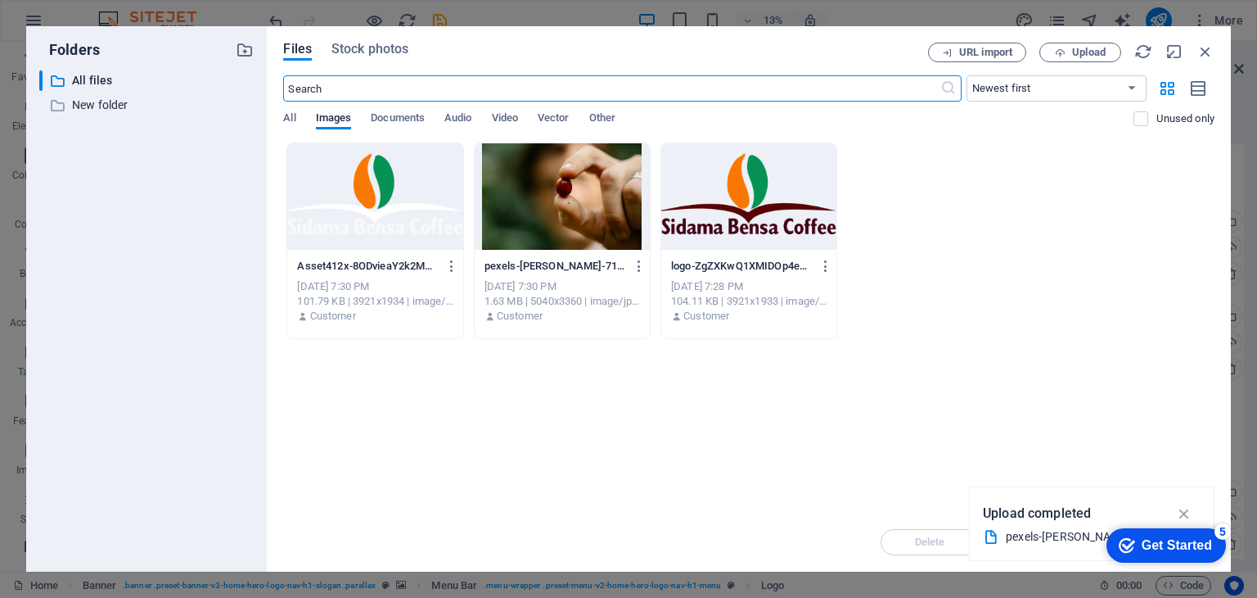
click at [746, 205] on div at bounding box center [748, 196] width 175 height 106
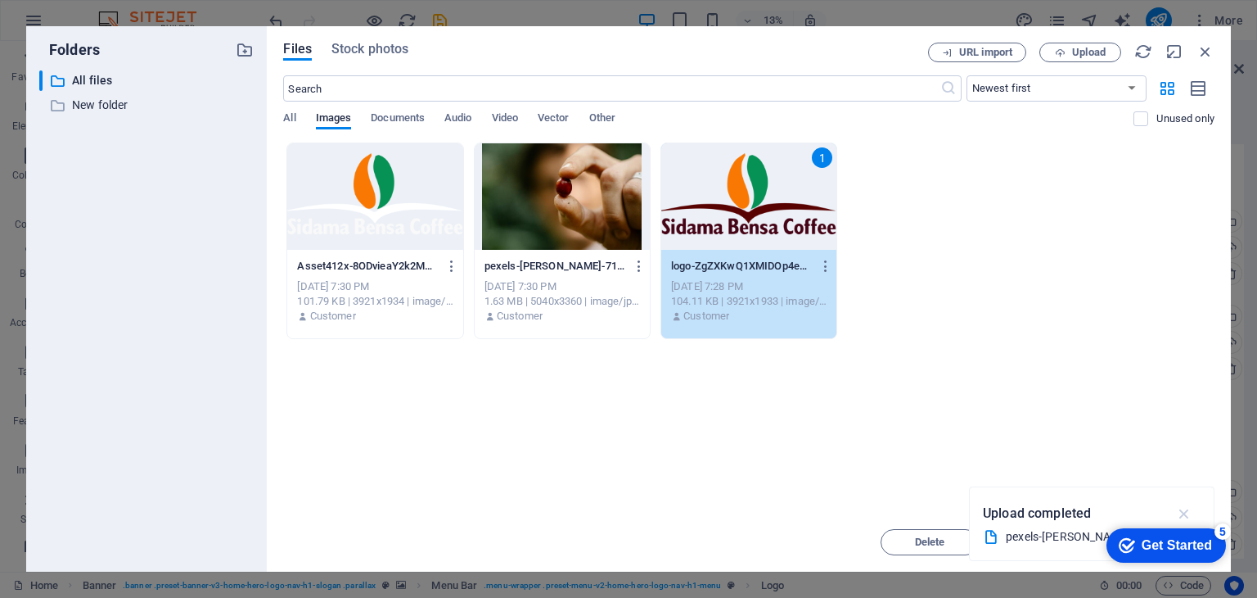
click at [1182, 512] on icon "button" at bounding box center [1185, 513] width 19 height 18
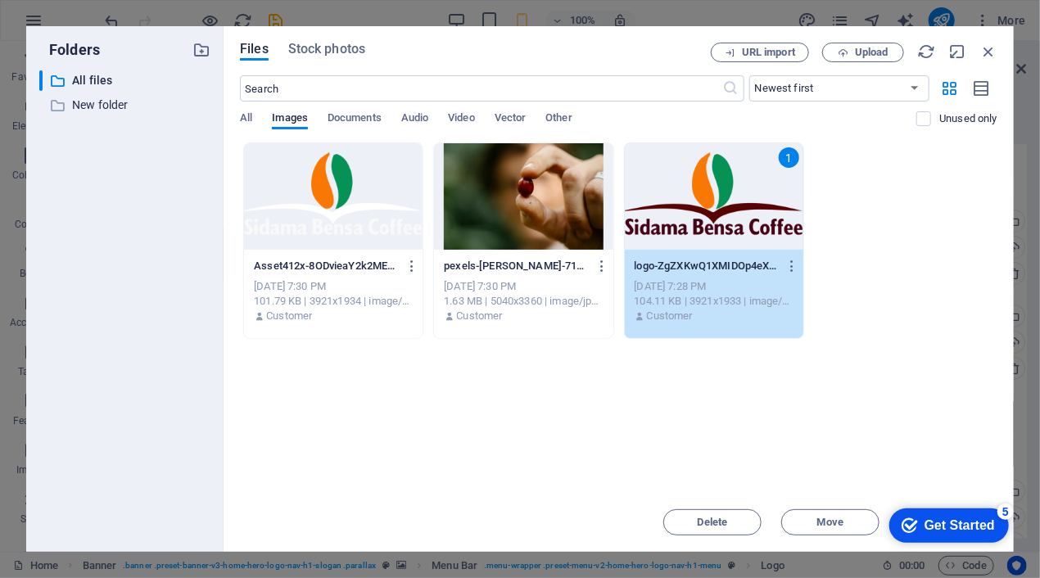
click at [704, 227] on div "1" at bounding box center [714, 196] width 178 height 106
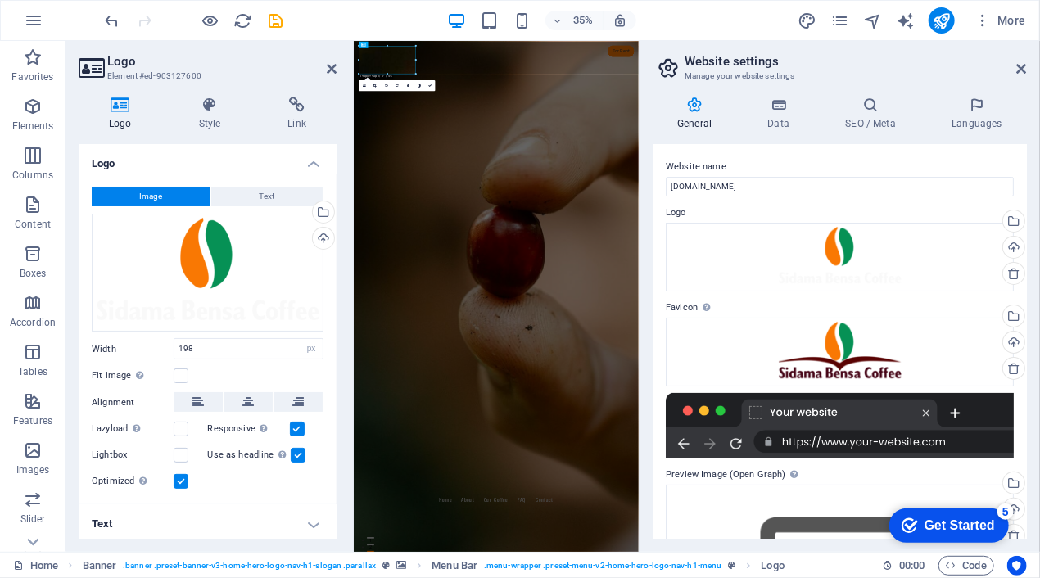
click at [338, 201] on div "Logo Style Link Logo Image Text Drag files here, click to choose files or selec…" at bounding box center [207, 318] width 284 height 468
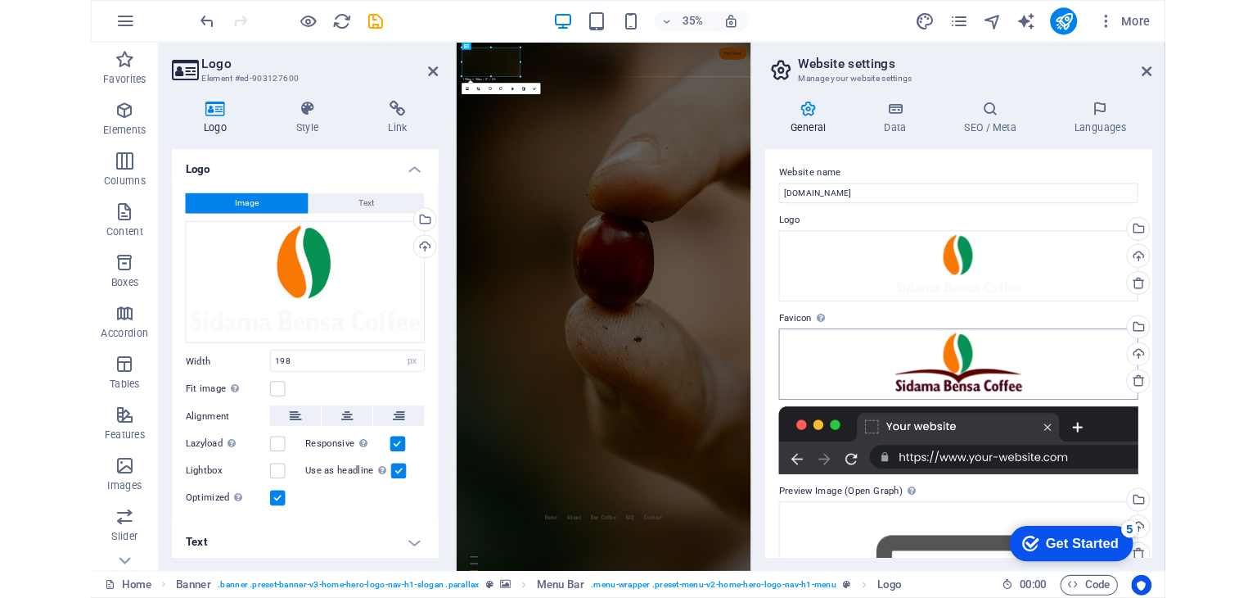
scroll to position [142, 0]
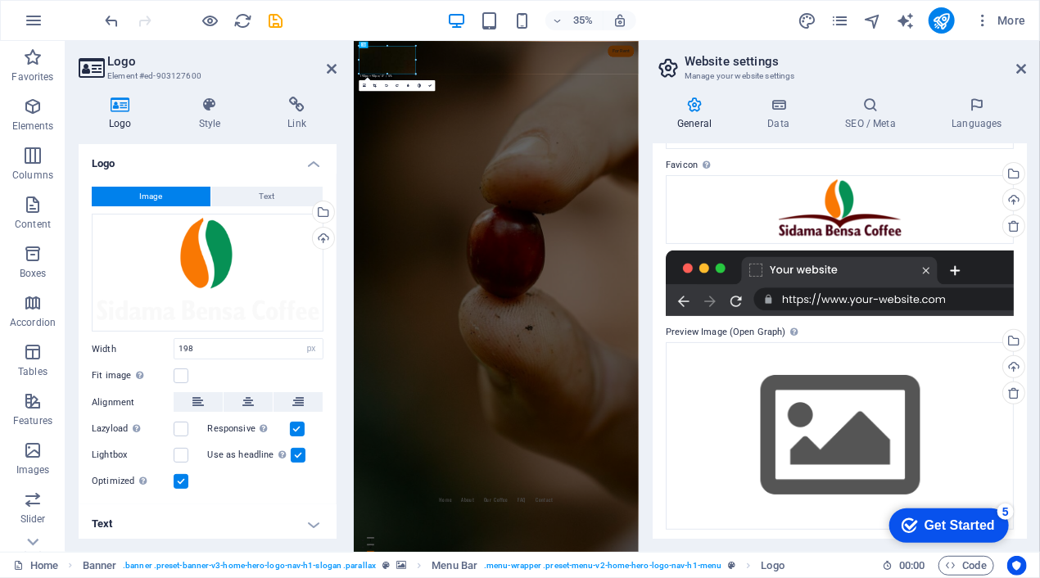
click at [697, 26] on div "35% More" at bounding box center [567, 20] width 930 height 26
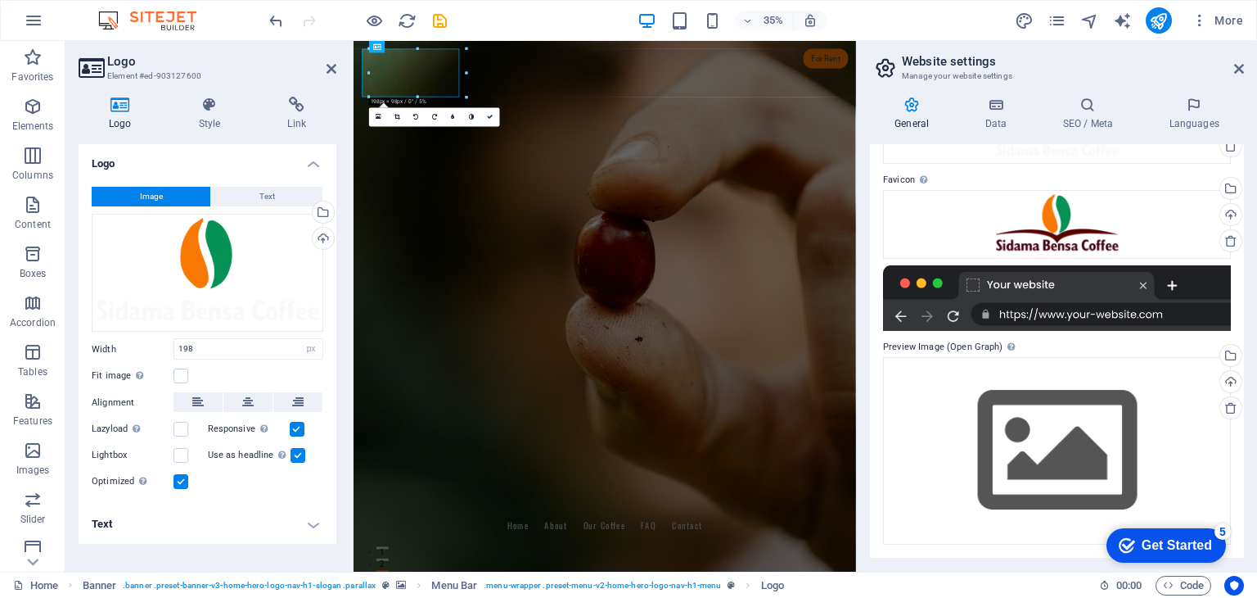
scroll to position [124, 0]
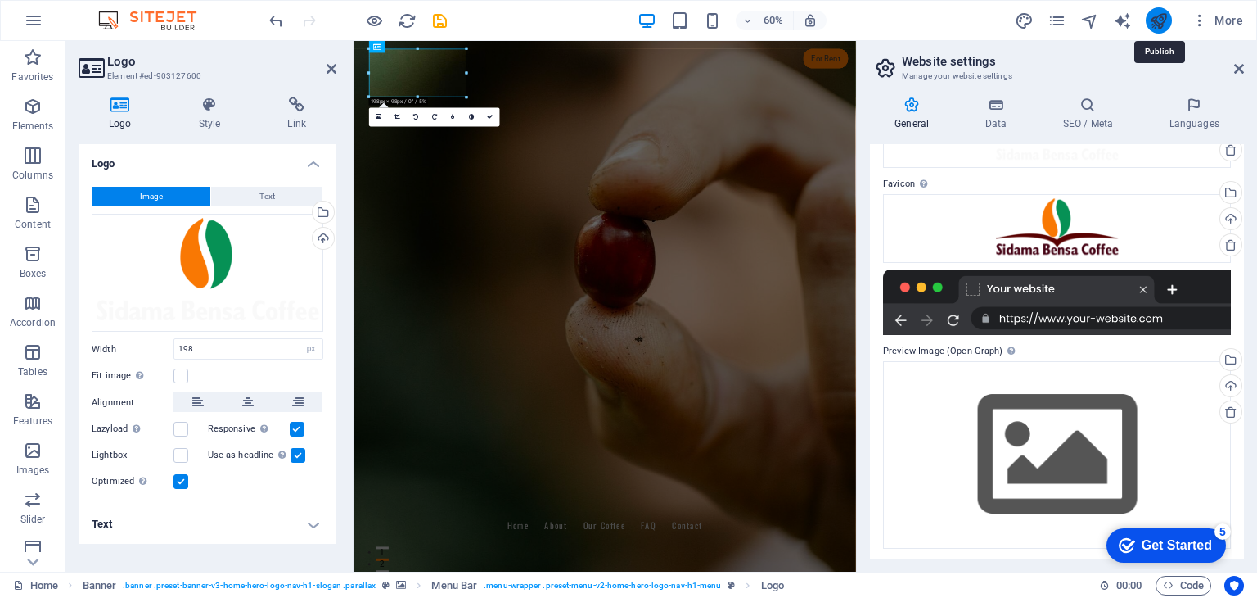
click at [1155, 20] on icon "publish" at bounding box center [1158, 20] width 19 height 19
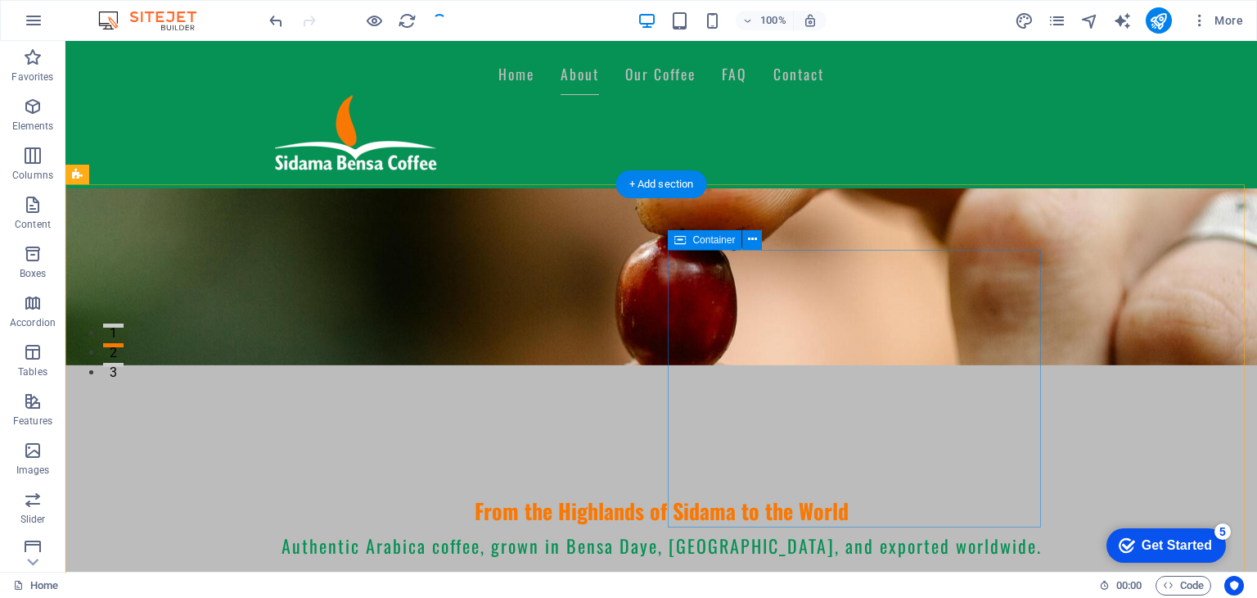
scroll to position [246, 0]
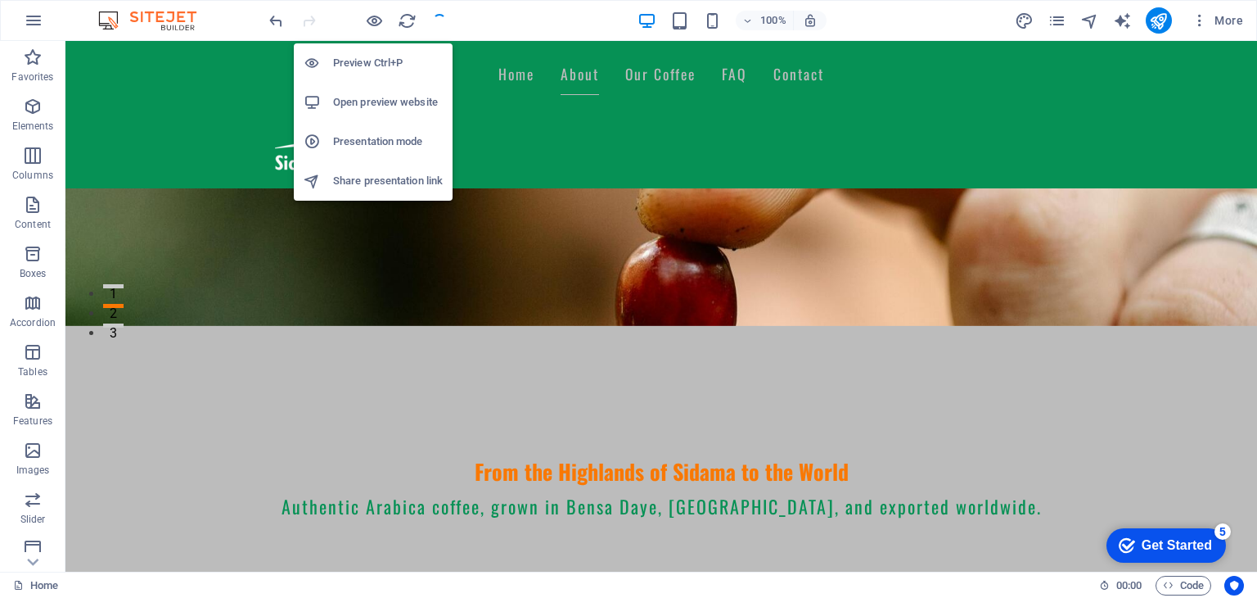
click at [384, 65] on h6 "Preview Ctrl+P" at bounding box center [388, 63] width 110 height 20
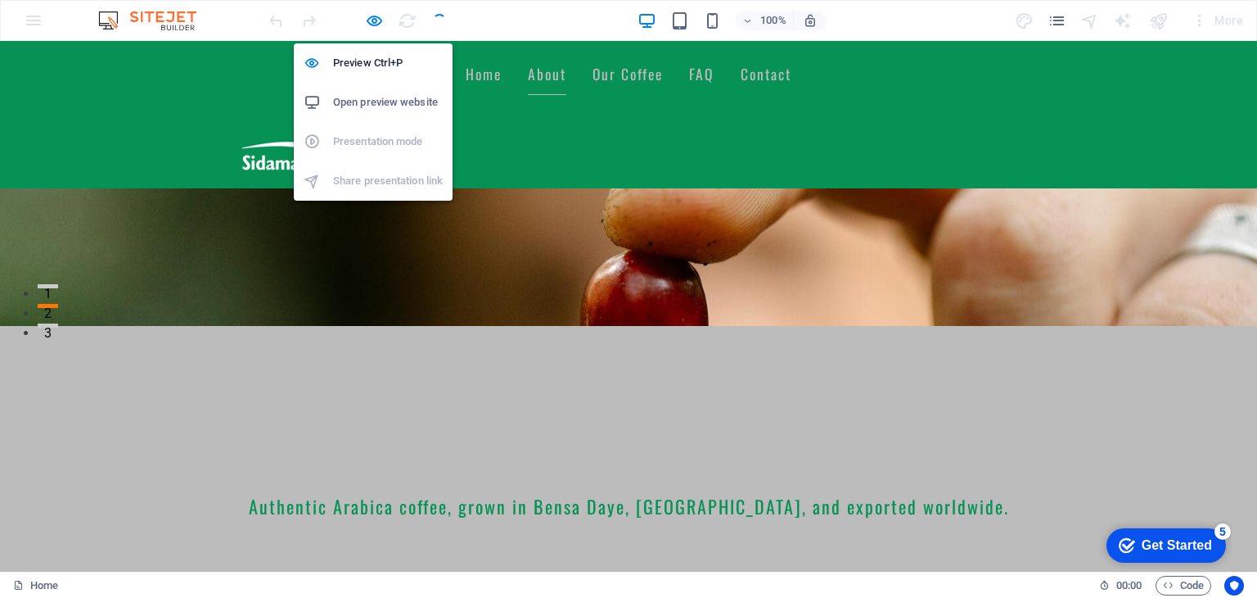
click at [390, 96] on h6 "Open preview website" at bounding box center [388, 103] width 110 height 20
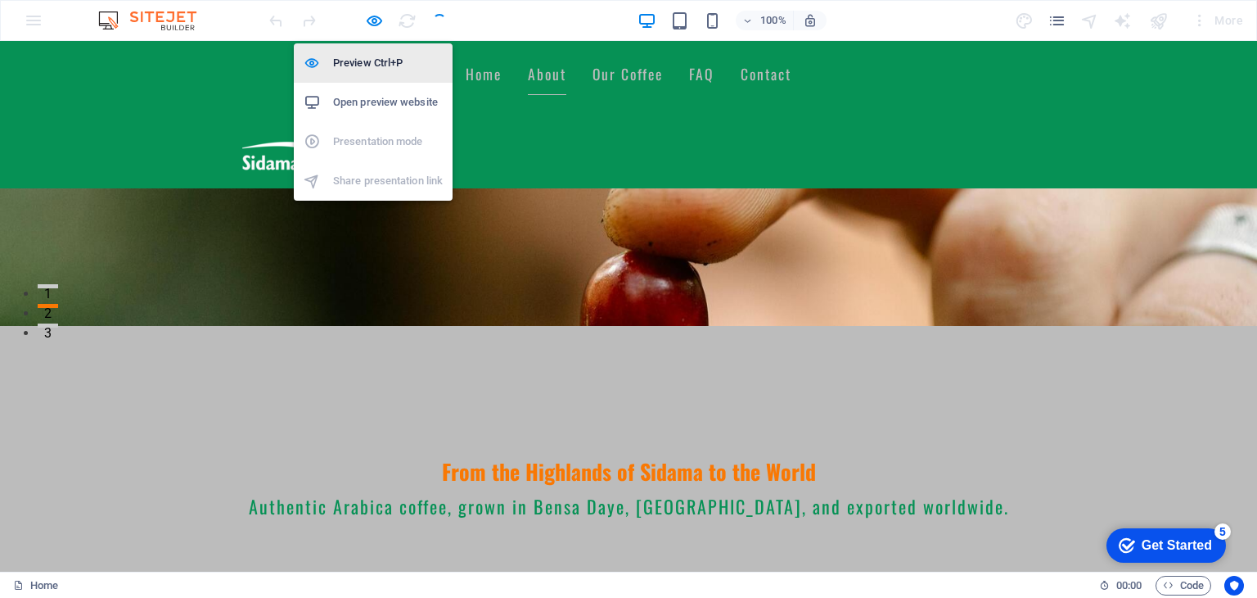
click at [393, 63] on h6 "Preview Ctrl+P" at bounding box center [388, 63] width 110 height 20
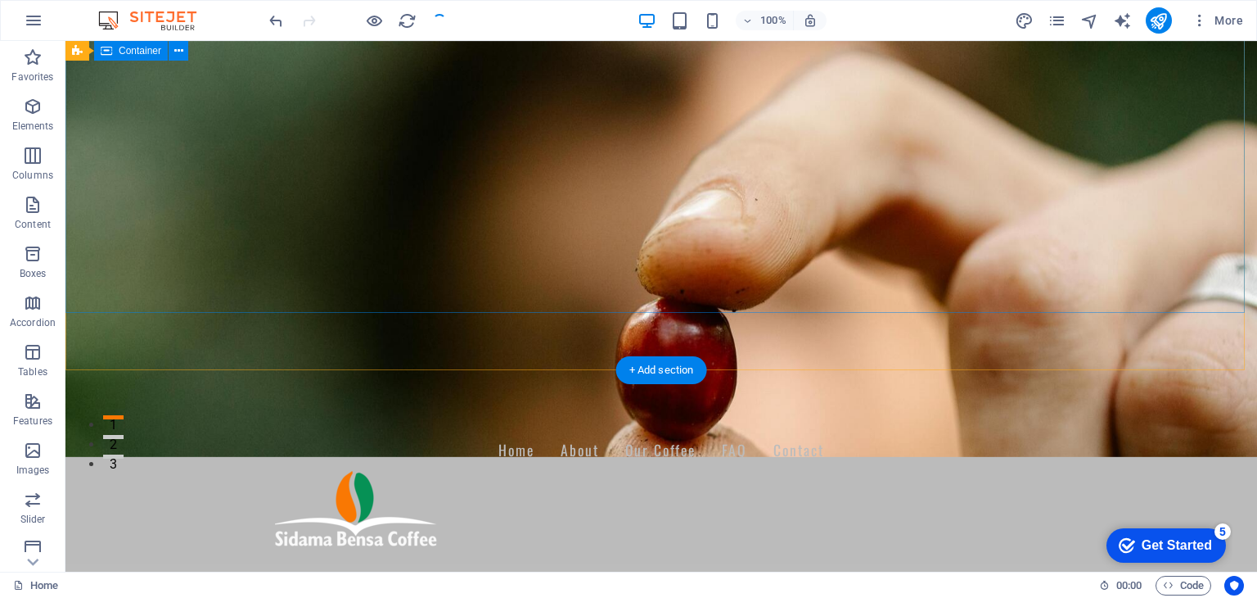
scroll to position [0, 0]
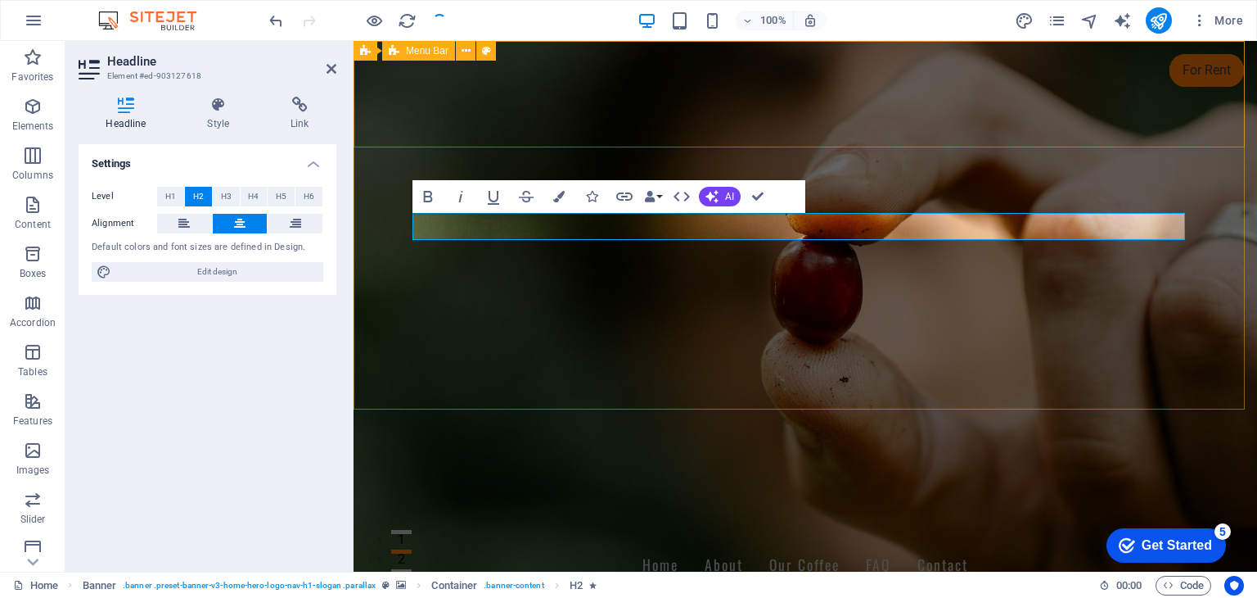
click at [1181, 531] on div "Home About Our Coffee FAQ Contact" at bounding box center [806, 604] width 904 height 147
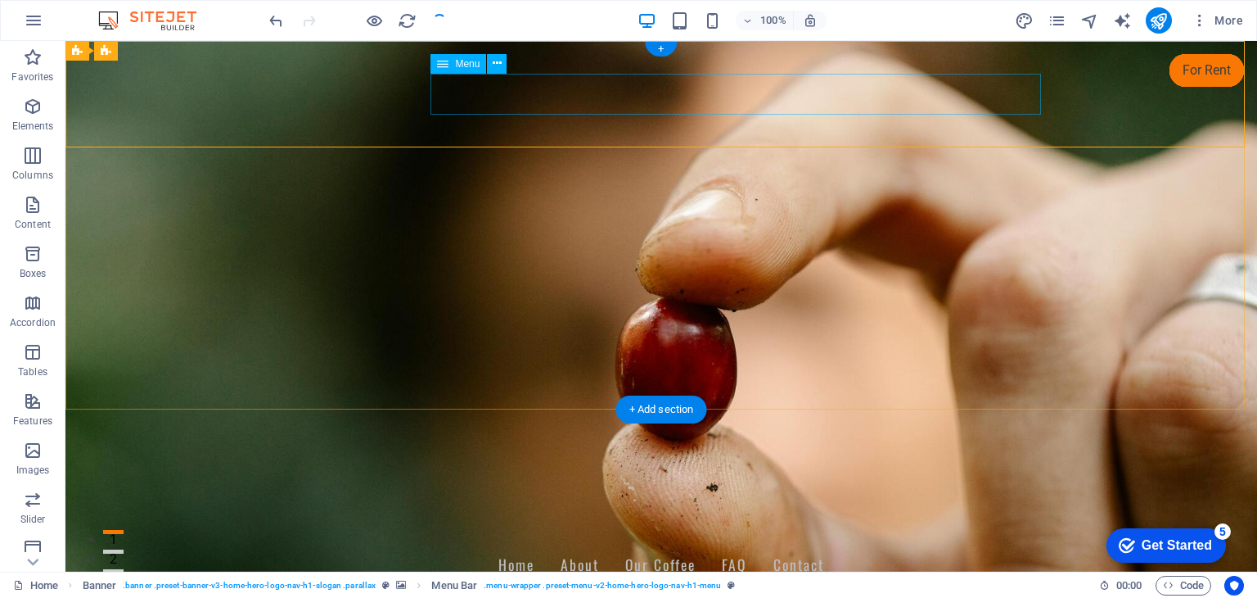
click at [650, 544] on nav "Home About Our Coffee FAQ Contact" at bounding box center [661, 564] width 773 height 41
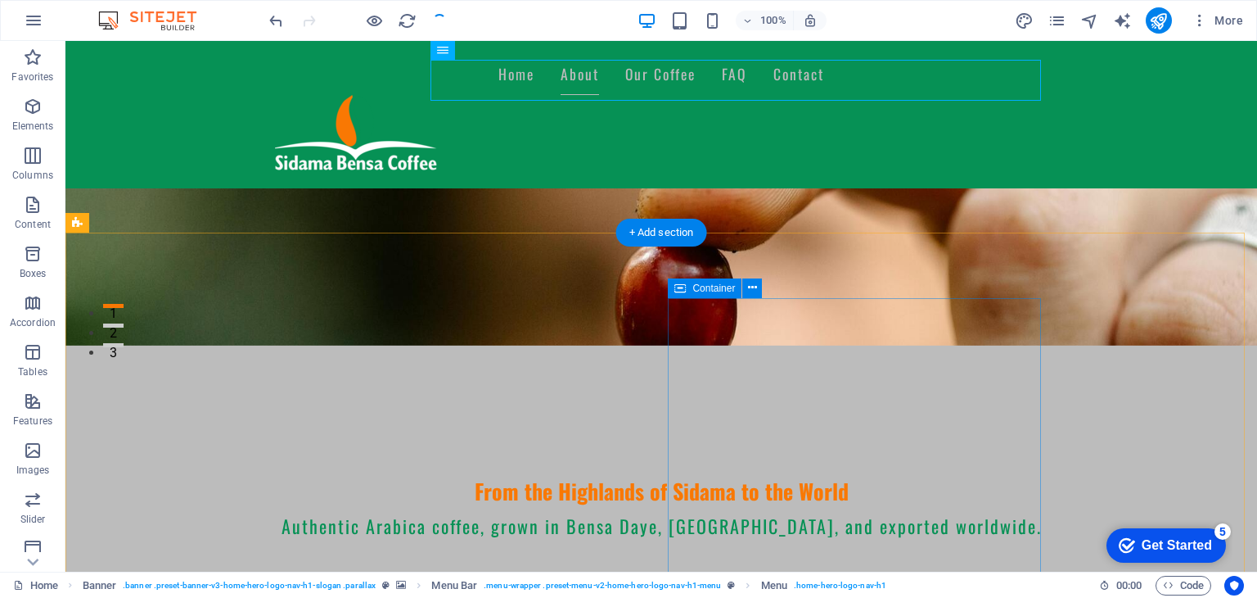
scroll to position [246, 0]
